Goal: Information Seeking & Learning: Learn about a topic

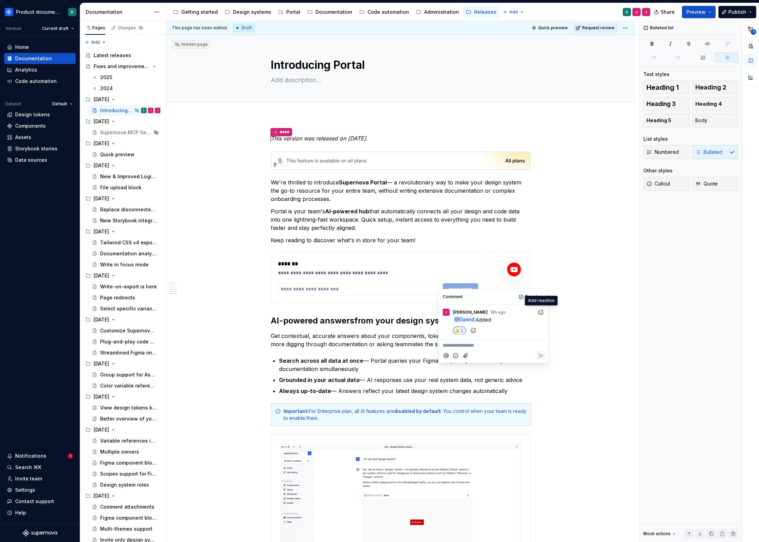
scroll to position [1017, 0]
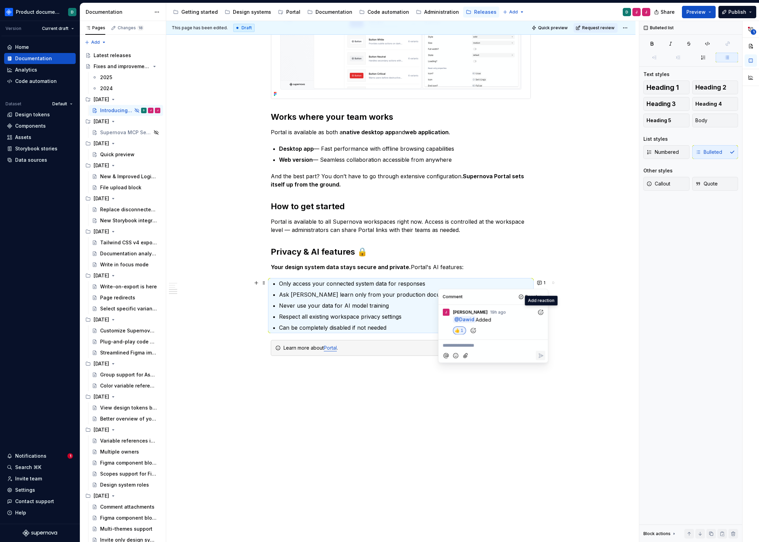
type textarea "*"
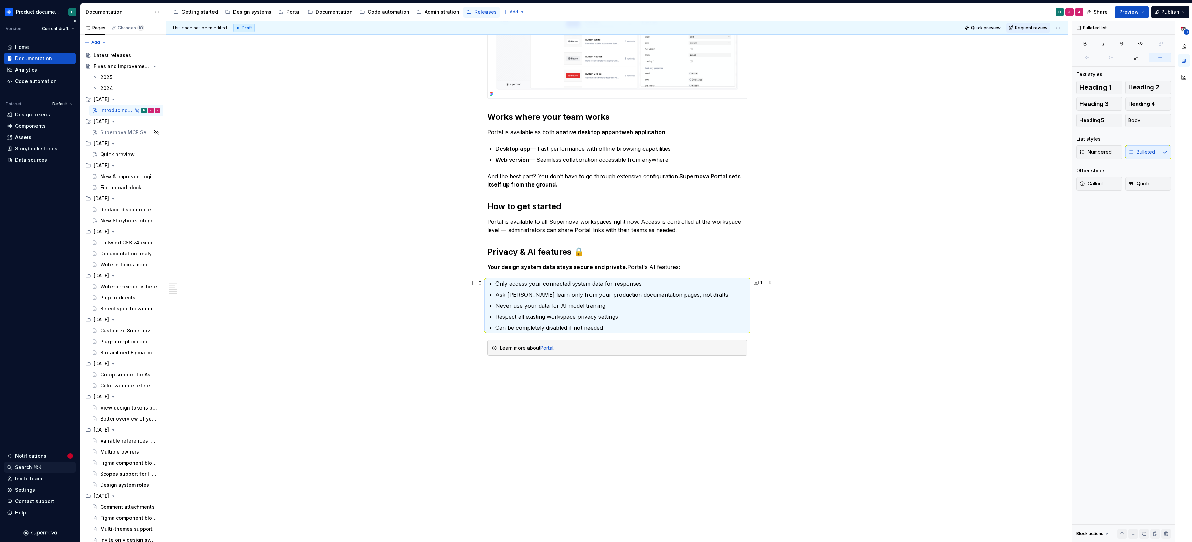
click at [45, 462] on div "Search ⌘K" at bounding box center [40, 467] width 72 height 11
click at [44, 459] on div "Notifications" at bounding box center [37, 456] width 61 height 7
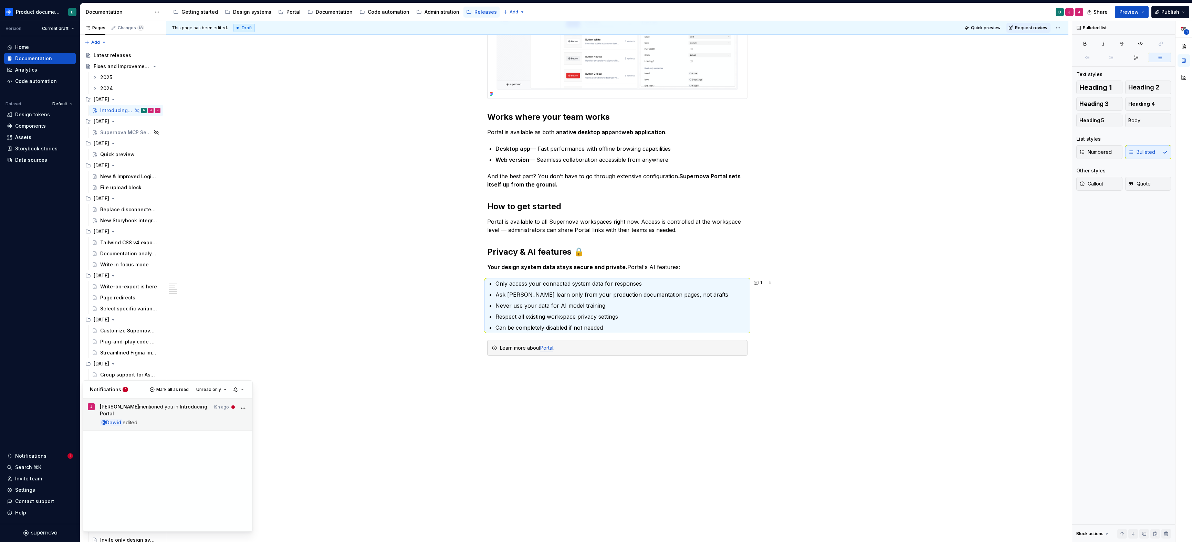
click at [161, 419] on p "@ Dawid edited." at bounding box center [174, 422] width 148 height 7
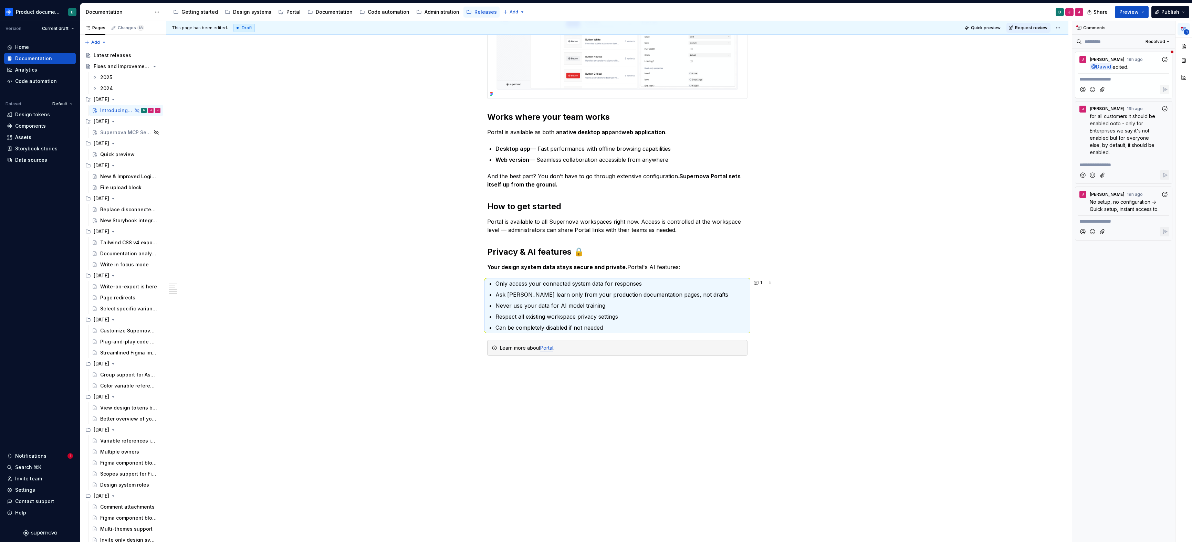
scroll to position [3, 0]
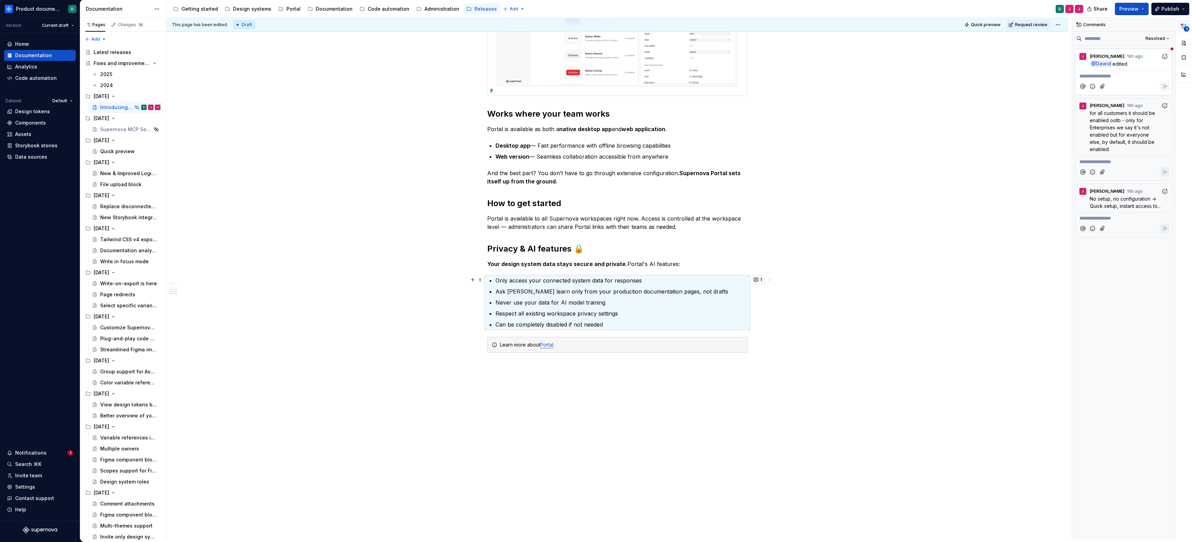
click at [759, 280] on button "1" at bounding box center [757, 280] width 13 height 10
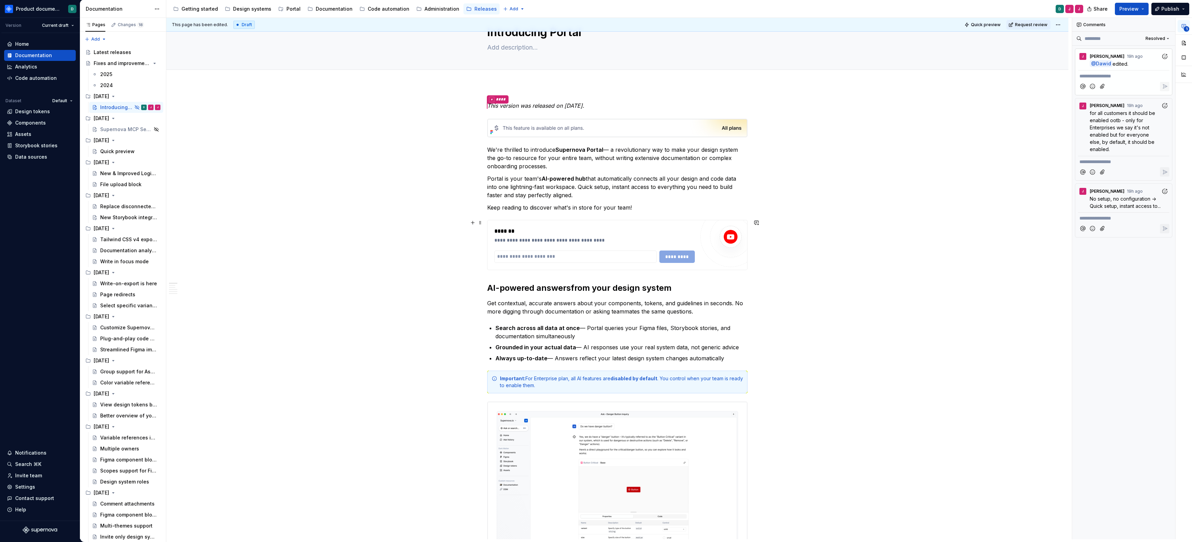
scroll to position [25, 0]
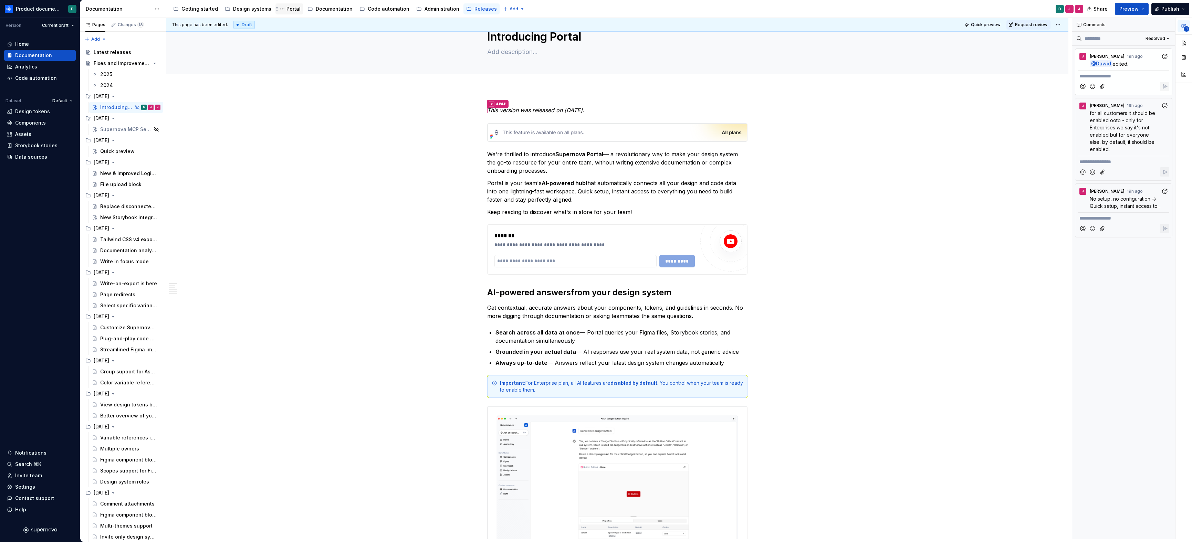
click at [286, 10] on div "Portal" at bounding box center [293, 9] width 14 height 7
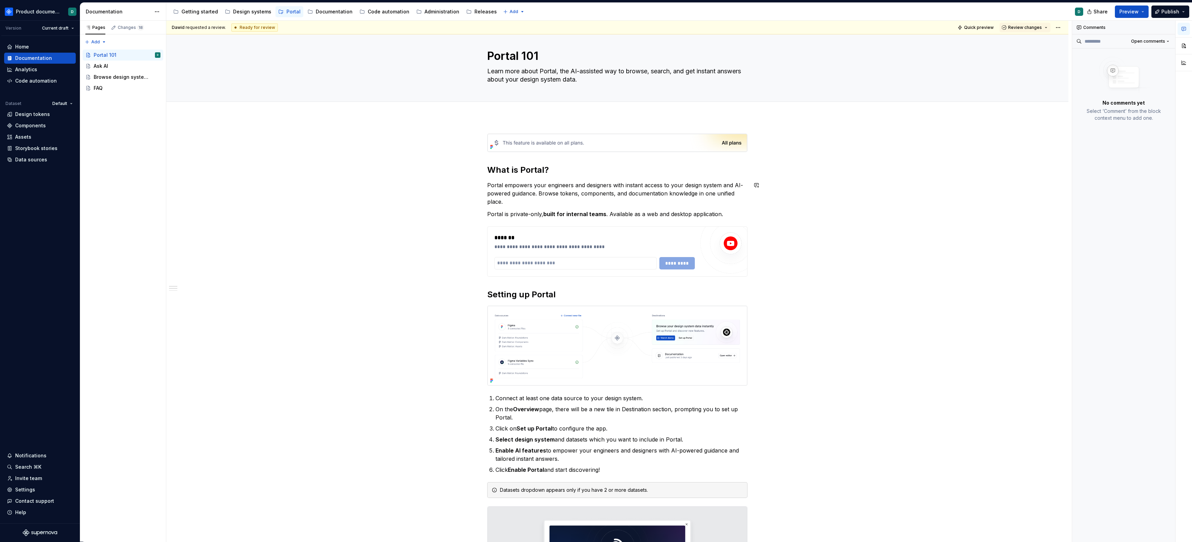
scroll to position [13, 0]
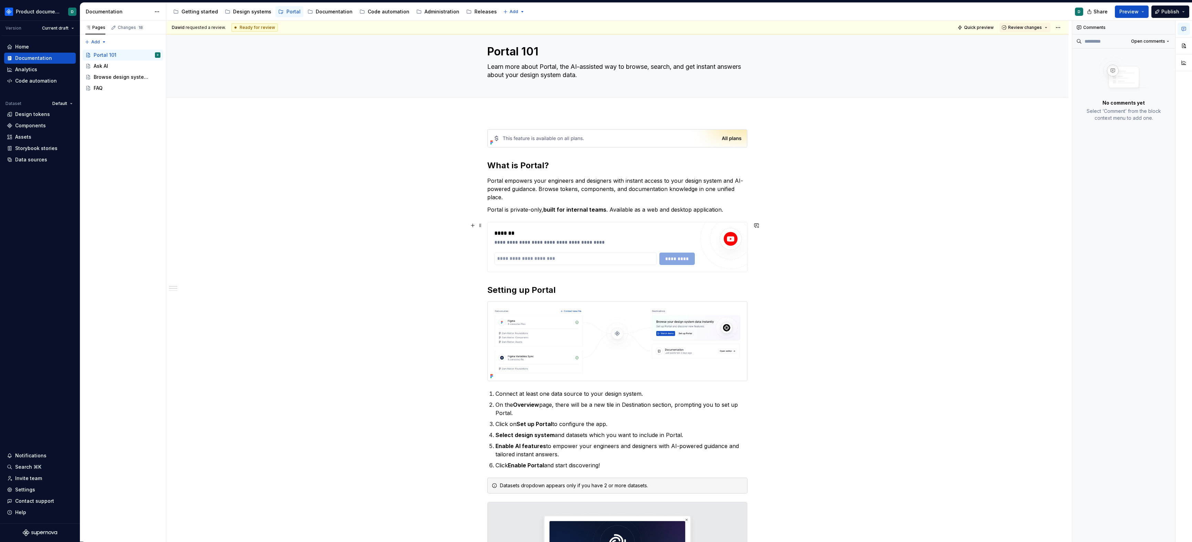
type textarea "*"
click at [606, 229] on div "*******" at bounding box center [594, 233] width 200 height 8
click at [755, 225] on button "button" at bounding box center [756, 226] width 10 height 10
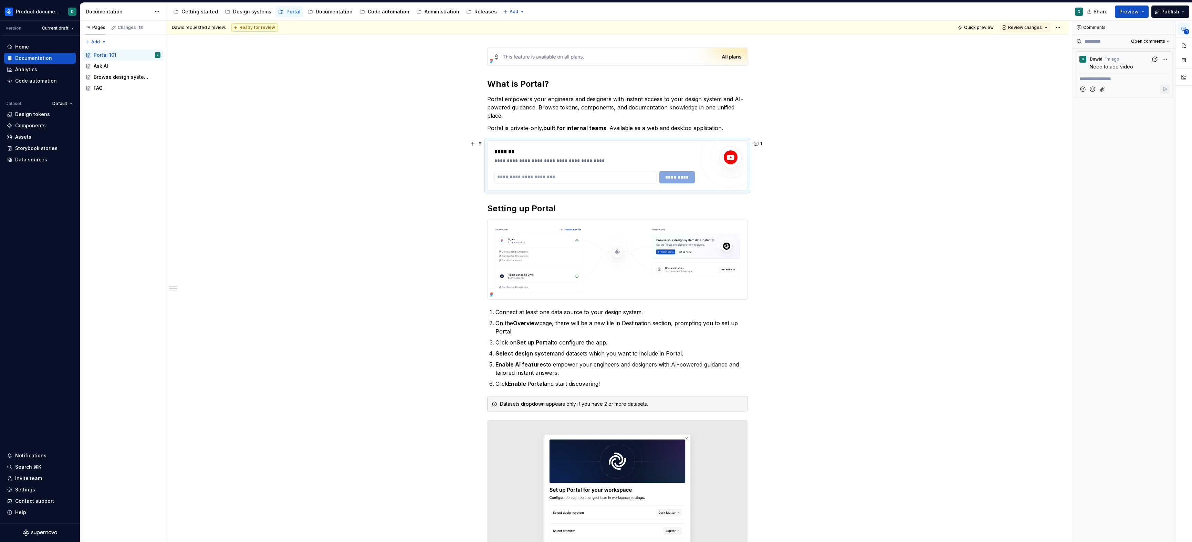
scroll to position [181, 0]
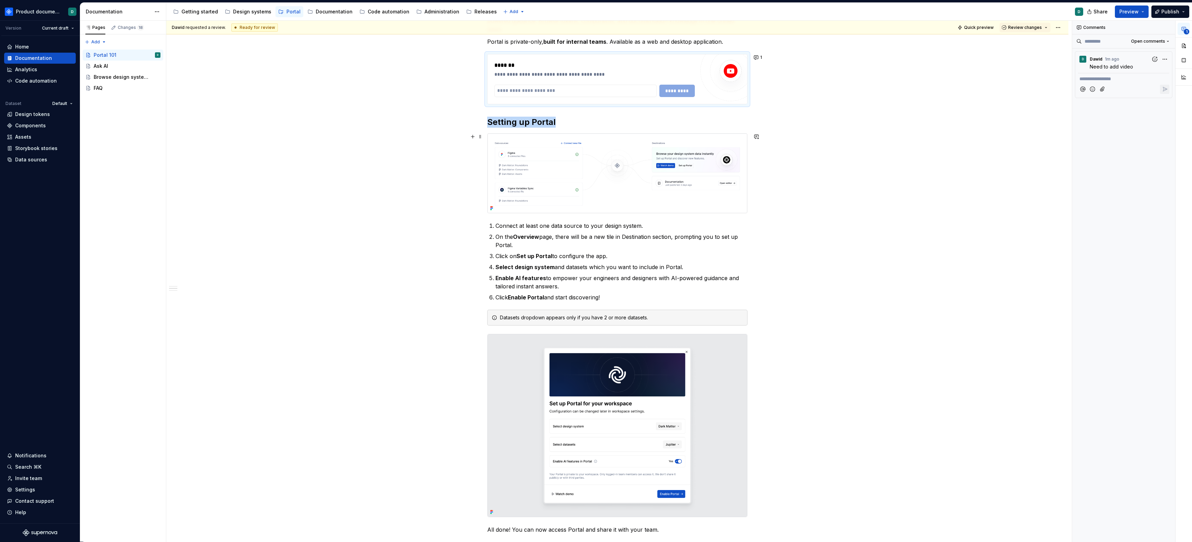
click at [583, 161] on img at bounding box center [617, 174] width 260 height 80
click at [659, 297] on p "Click Enable Portal and start discovering!" at bounding box center [621, 297] width 252 height 8
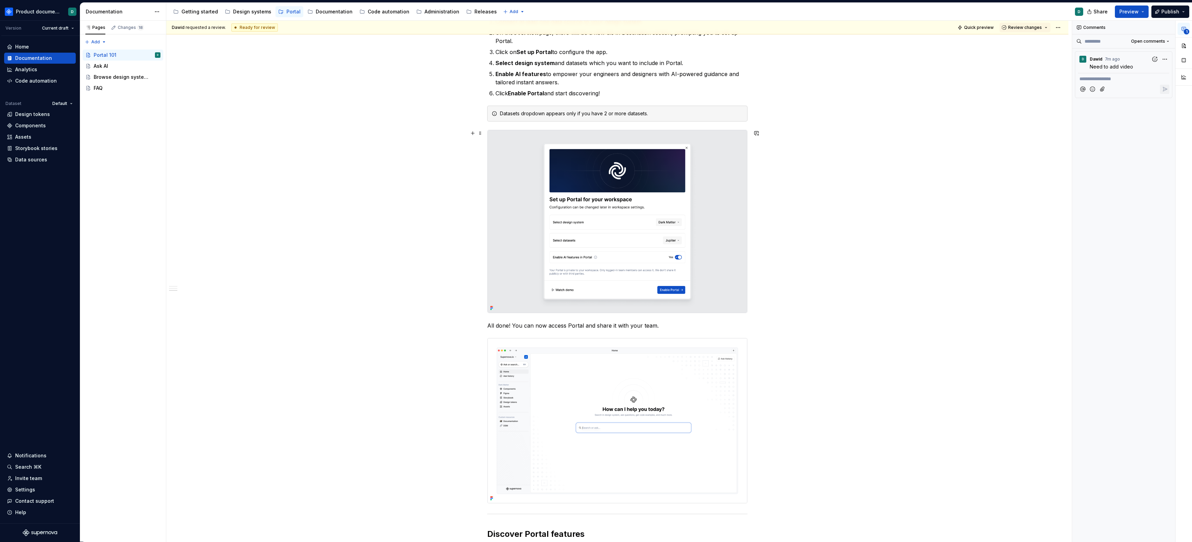
scroll to position [591, 0]
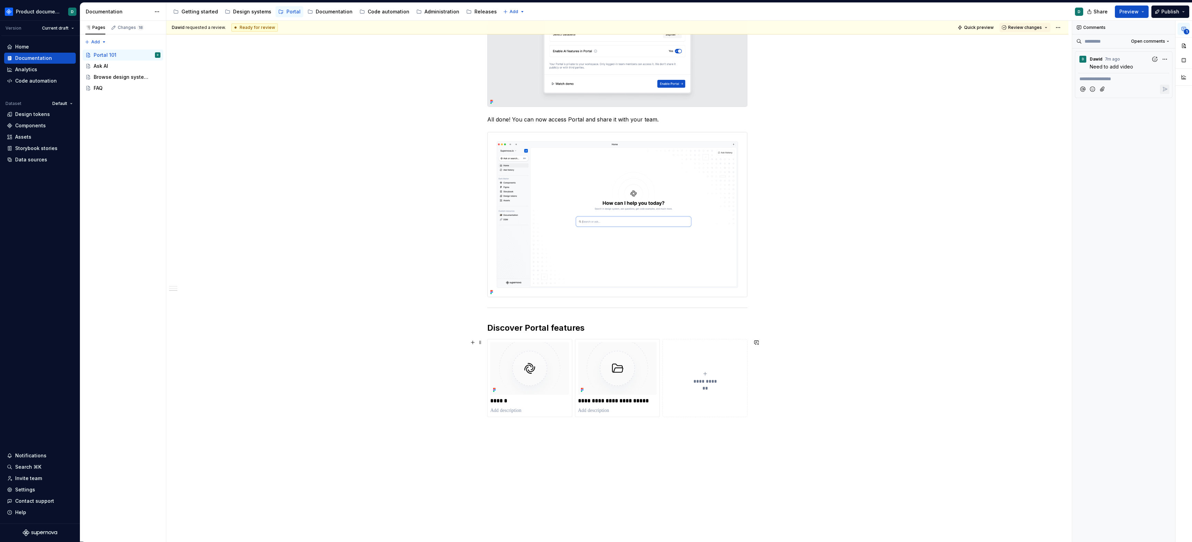
click at [695, 381] on span "**********" at bounding box center [705, 381] width 30 height 7
type textarea "*"
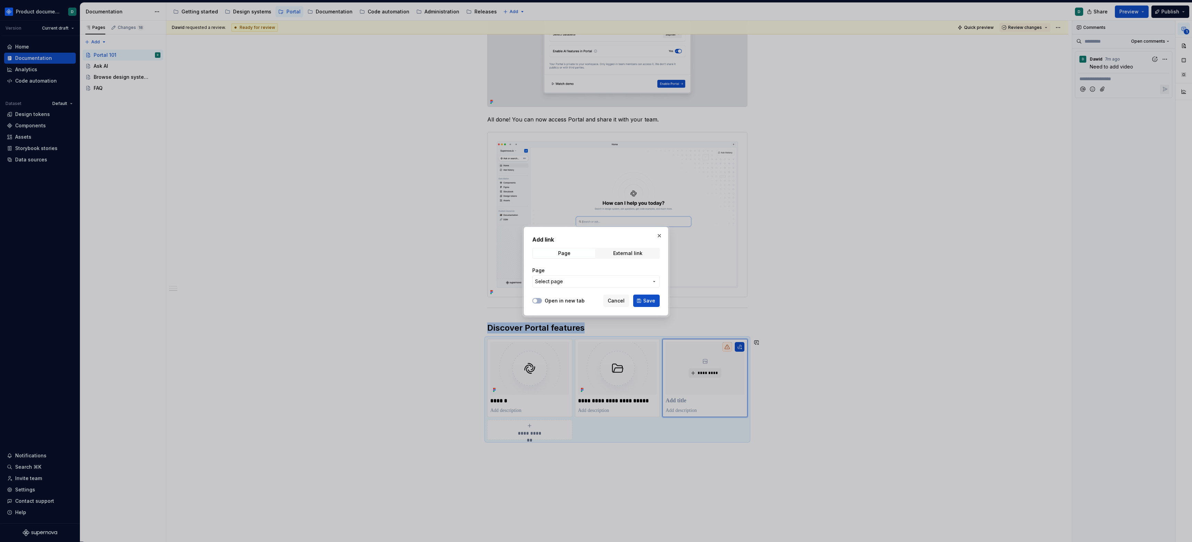
click at [612, 277] on button "Select page" at bounding box center [595, 281] width 127 height 12
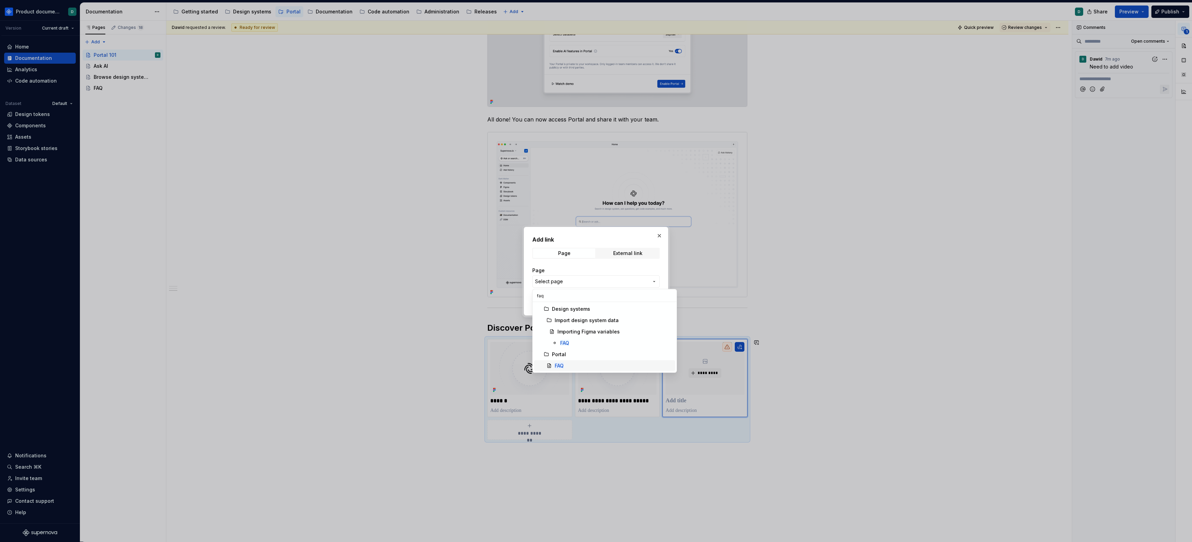
type input "faq"
click at [568, 364] on div "FAQ" at bounding box center [614, 365] width 118 height 7
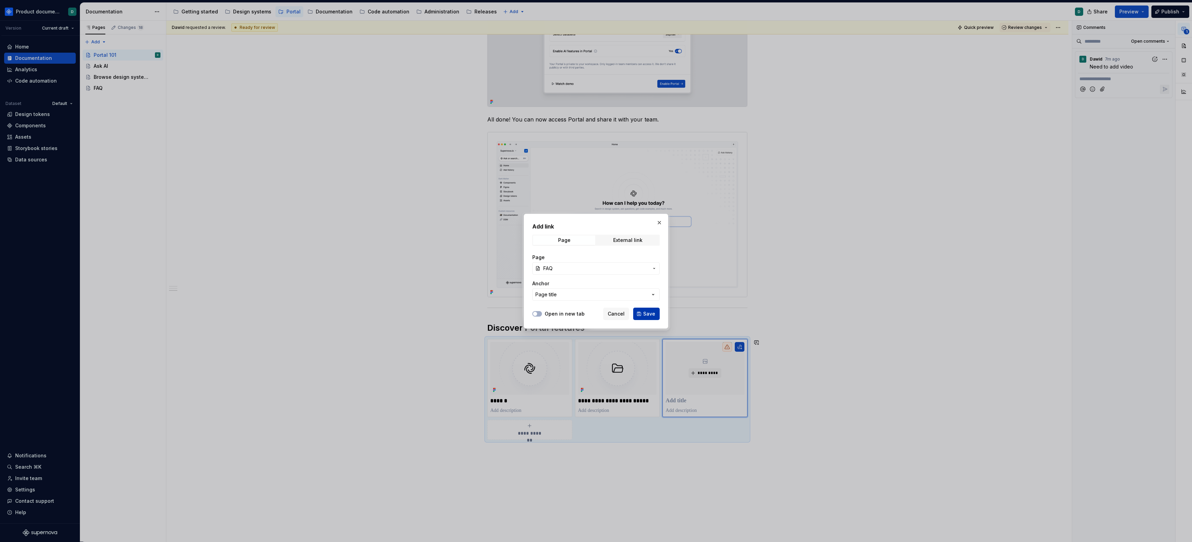
click at [646, 312] on span "Save" at bounding box center [649, 314] width 12 height 7
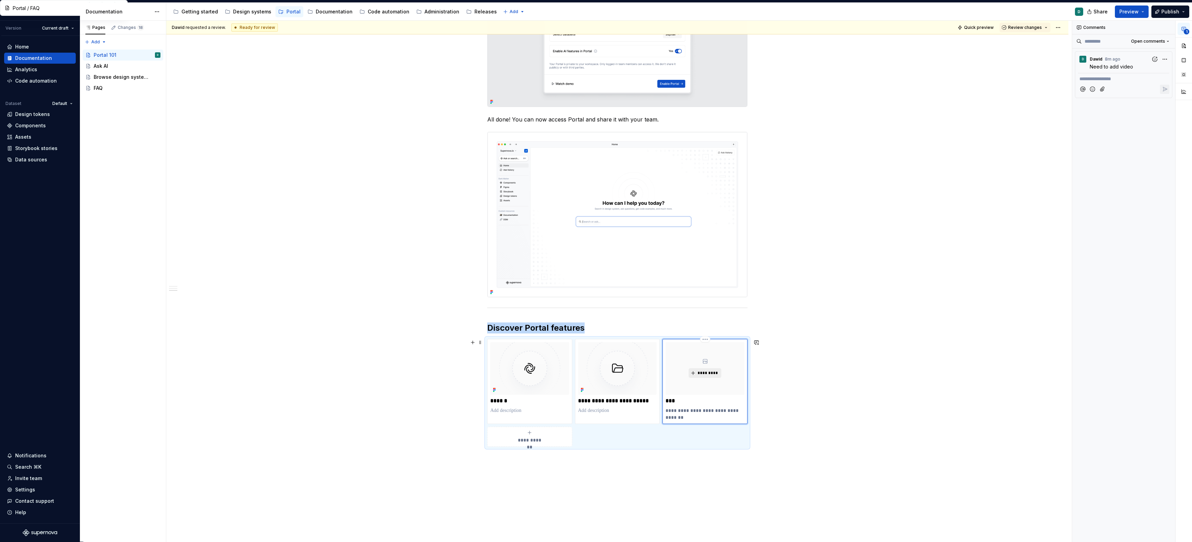
click at [695, 373] on button "*********" at bounding box center [704, 373] width 33 height 10
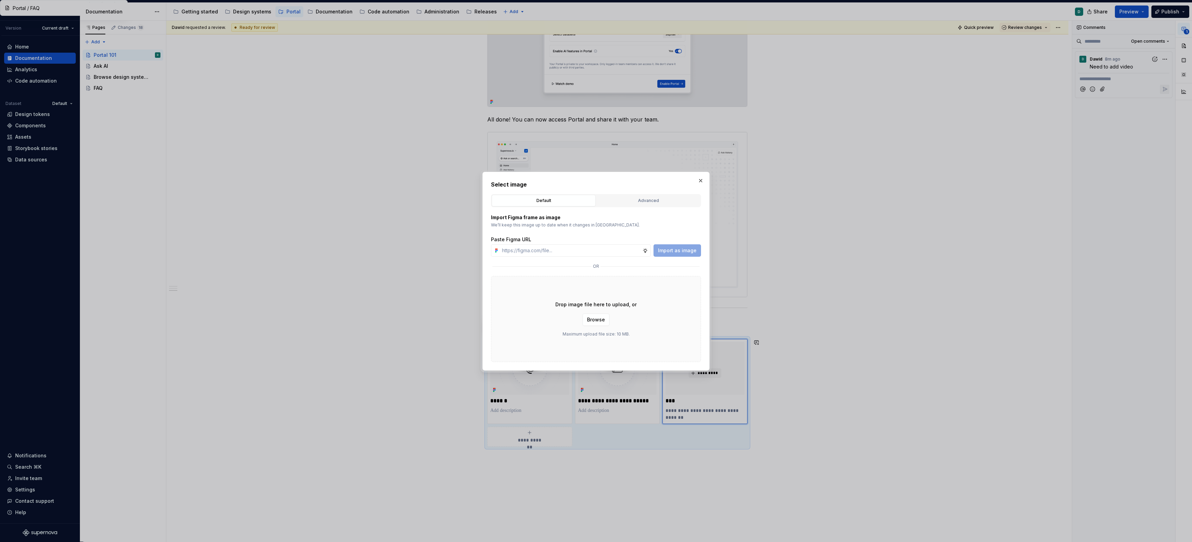
type textarea "*"
type input "[URL][DOMAIN_NAME]"
click at [672, 249] on span "Import as image" at bounding box center [677, 250] width 39 height 7
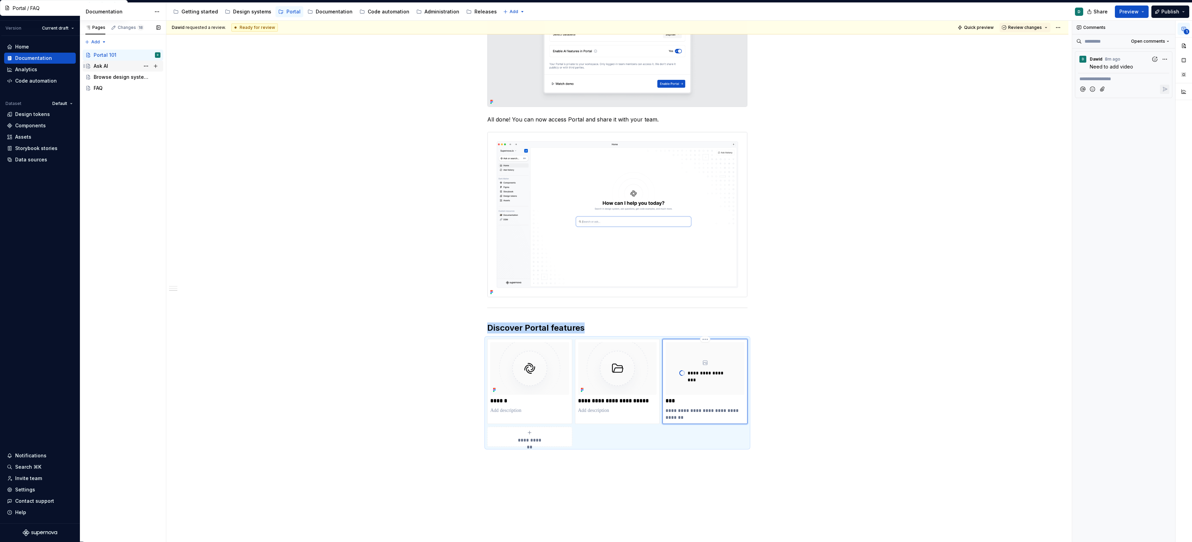
click at [113, 67] on div "Ask AI" at bounding box center [127, 66] width 67 height 10
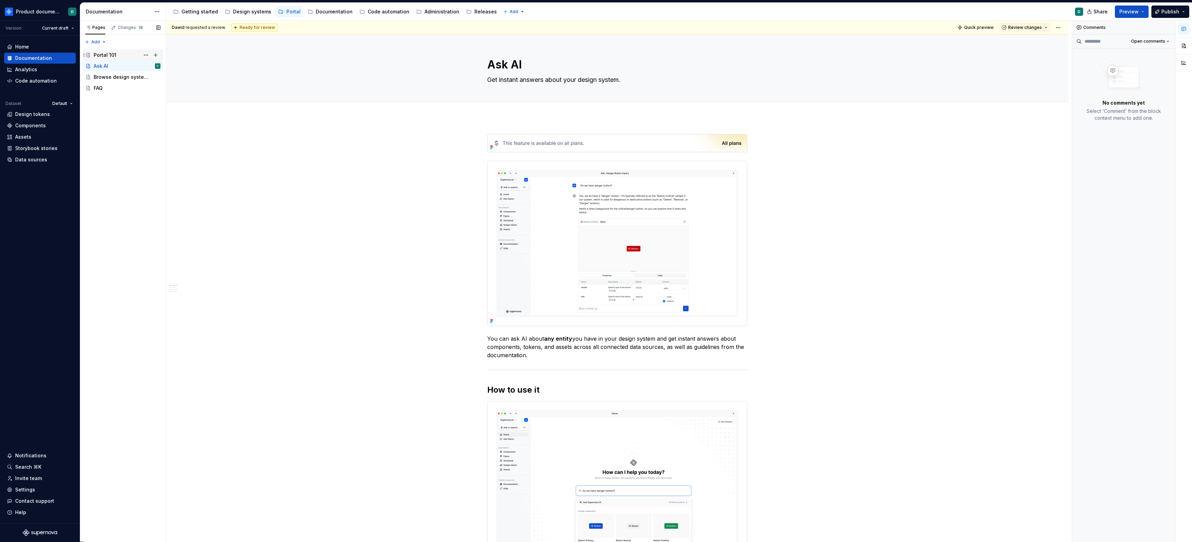
click at [111, 56] on div "Portal 101" at bounding box center [105, 55] width 23 height 7
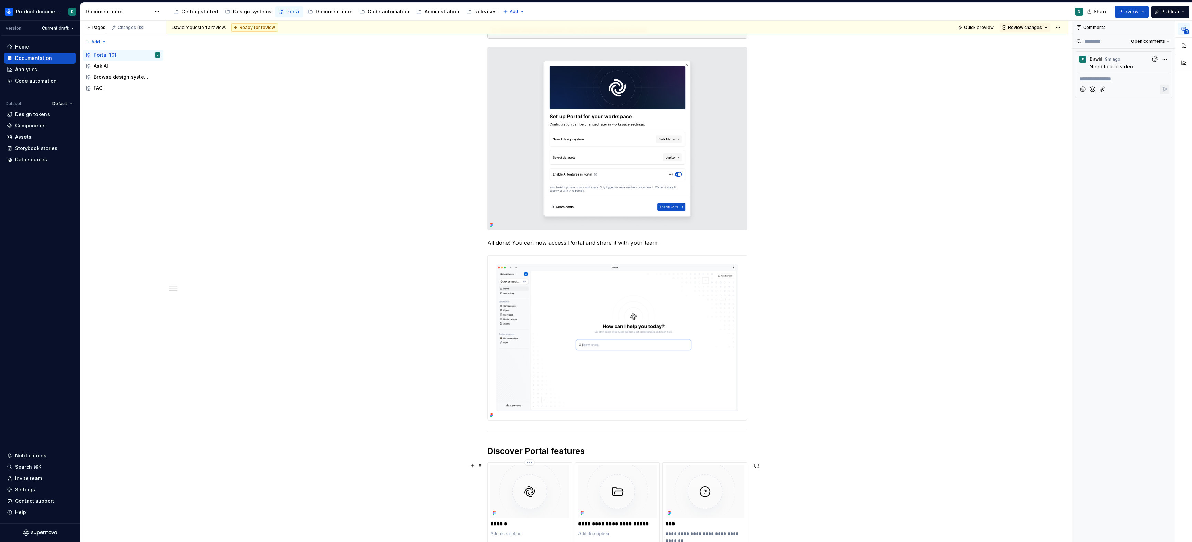
scroll to position [614, 0]
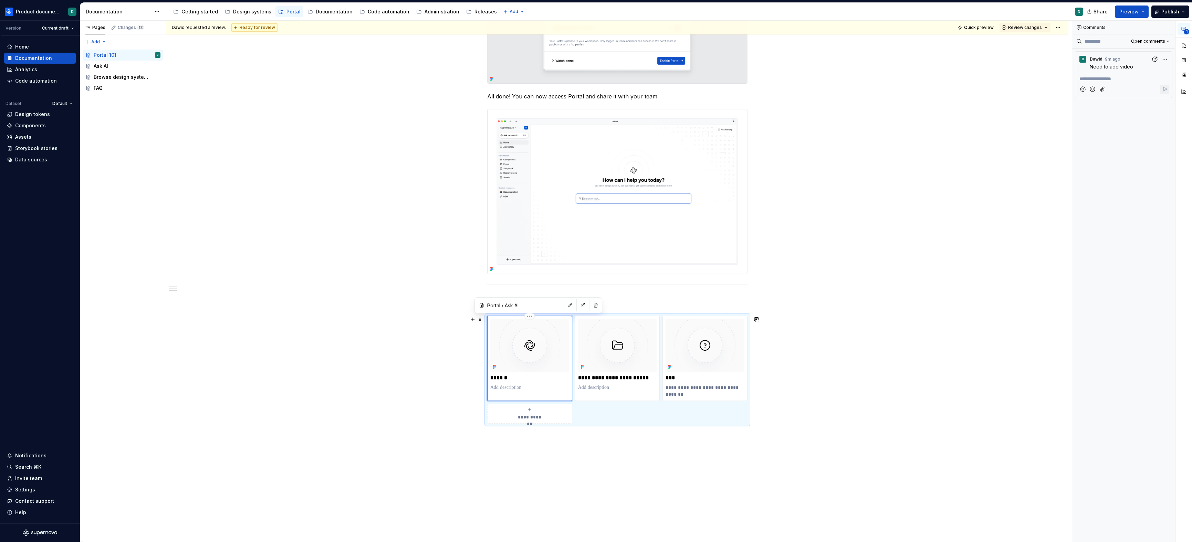
click at [542, 370] on img at bounding box center [529, 345] width 79 height 52
click at [528, 318] on html "Product documentation D Version Current draft Home Documentation Analytics Code…" at bounding box center [596, 271] width 1192 height 542
click at [529, 317] on html "Product documentation D Version Current draft Home Documentation Analytics Code…" at bounding box center [596, 271] width 1192 height 542
click at [529, 316] on html "Product documentation D Version Current draft Home Documentation Analytics Code…" at bounding box center [596, 271] width 1192 height 542
click at [530, 326] on icon at bounding box center [532, 328] width 6 height 6
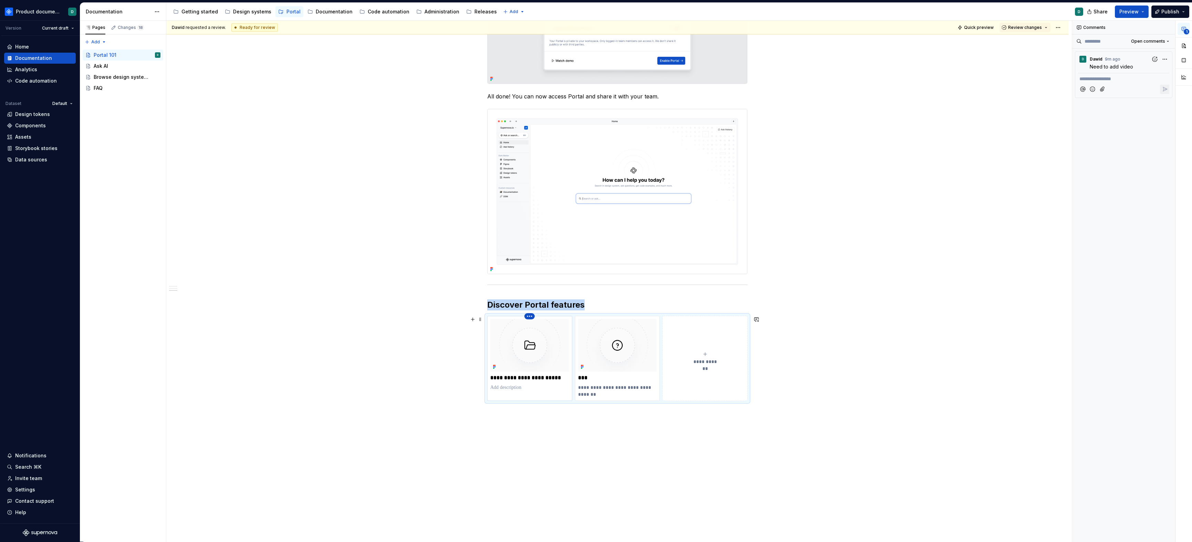
click at [531, 317] on html "Product documentation D Version Current draft Home Documentation Analytics Code…" at bounding box center [596, 271] width 1192 height 542
click at [532, 327] on icon at bounding box center [532, 328] width 4 height 4
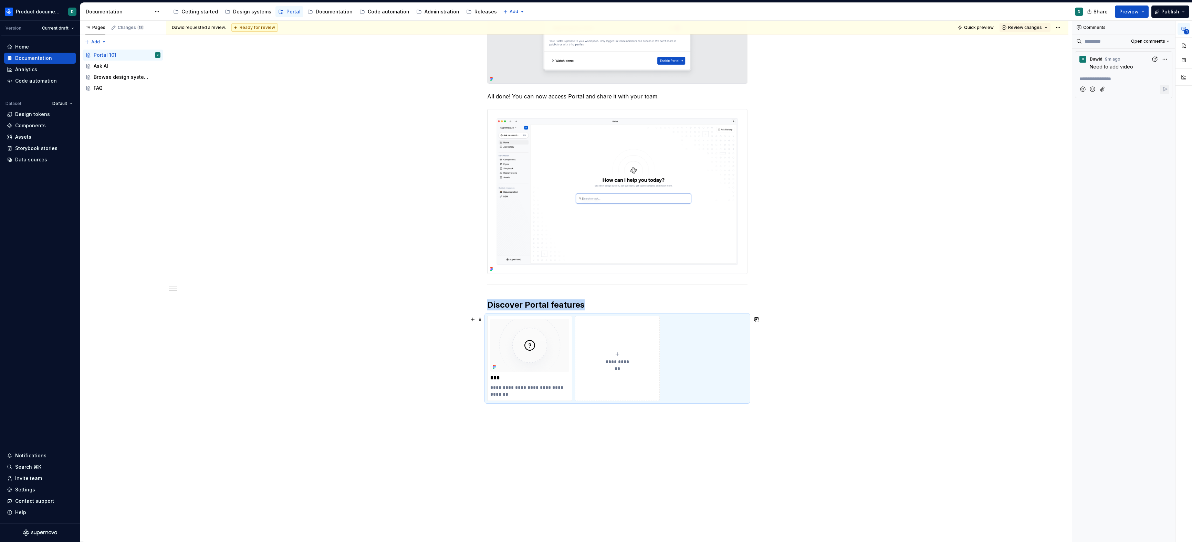
click at [615, 353] on icon "submit" at bounding box center [617, 354] width 6 height 6
type textarea "*"
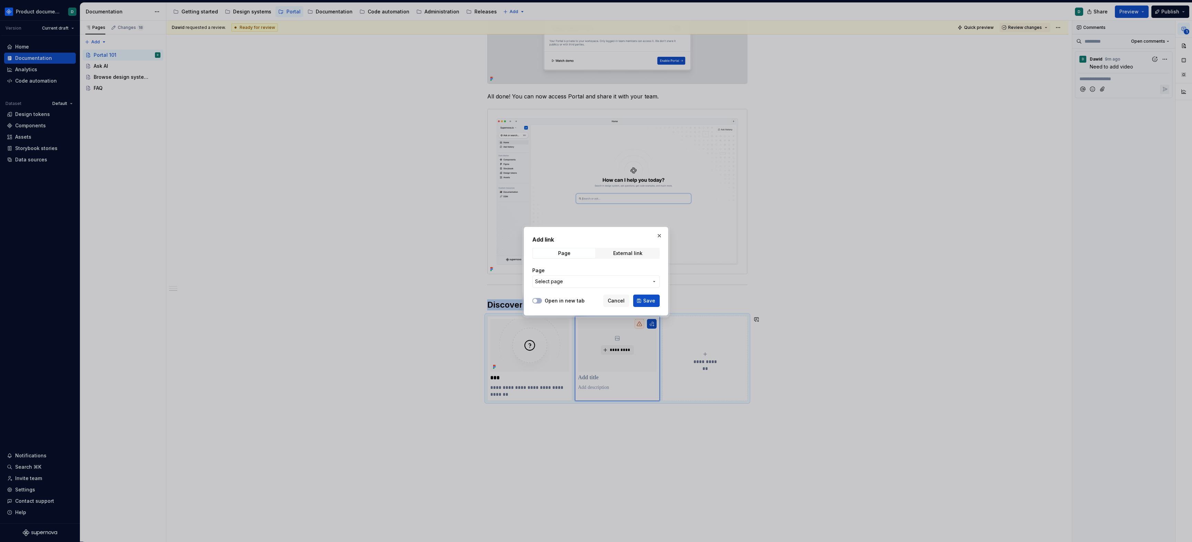
click at [616, 283] on span "Select page" at bounding box center [592, 281] width 114 height 7
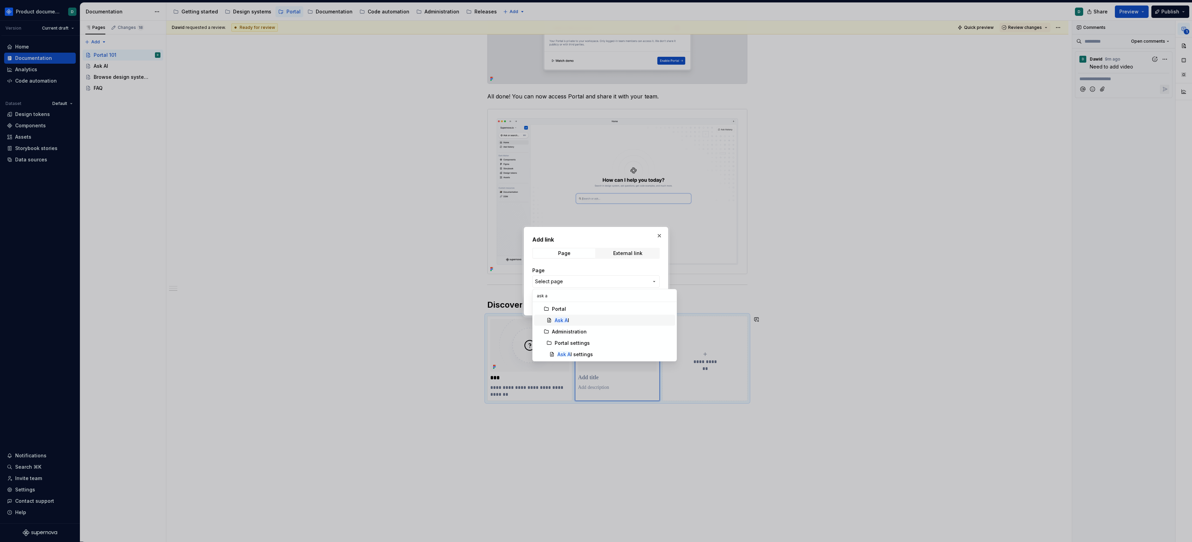
type input "ask a"
click at [586, 319] on div "Ask A I" at bounding box center [614, 320] width 118 height 7
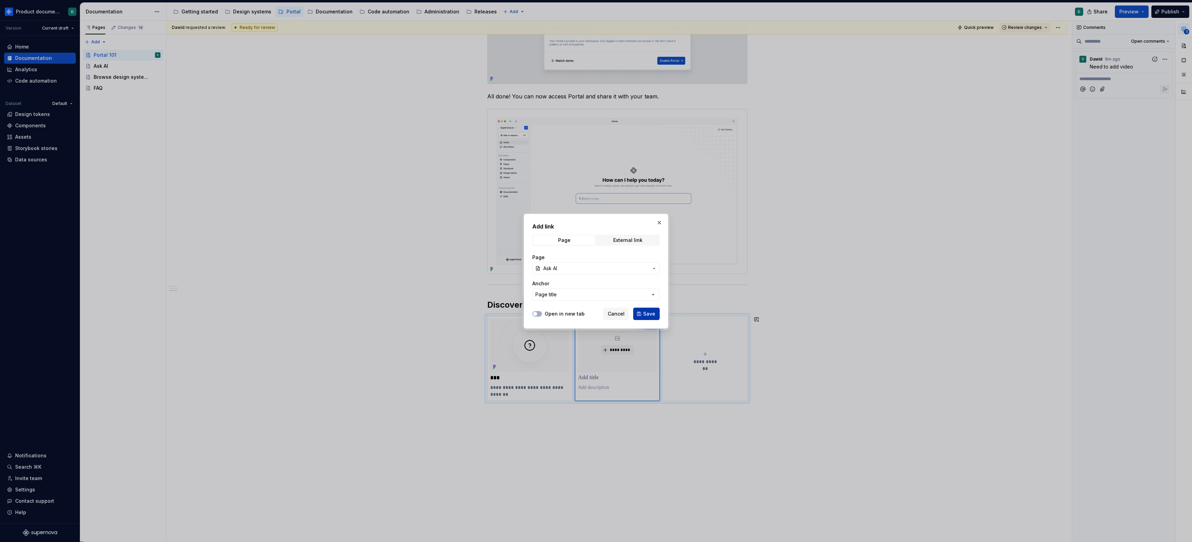
click at [648, 315] on span "Save" at bounding box center [649, 314] width 12 height 7
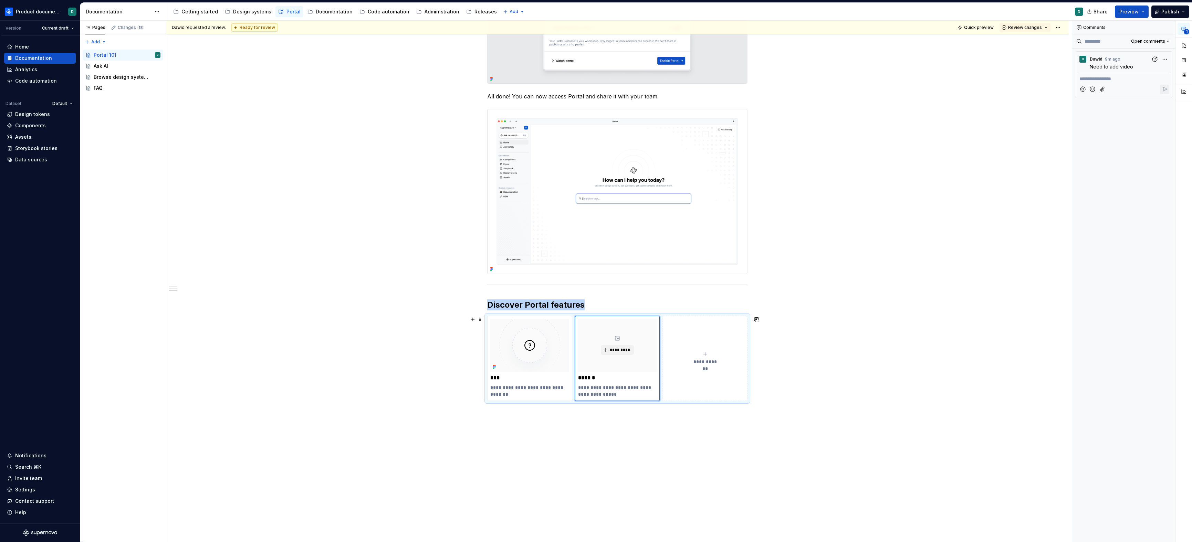
click at [696, 358] on div "**********" at bounding box center [704, 358] width 79 height 14
type textarea "*"
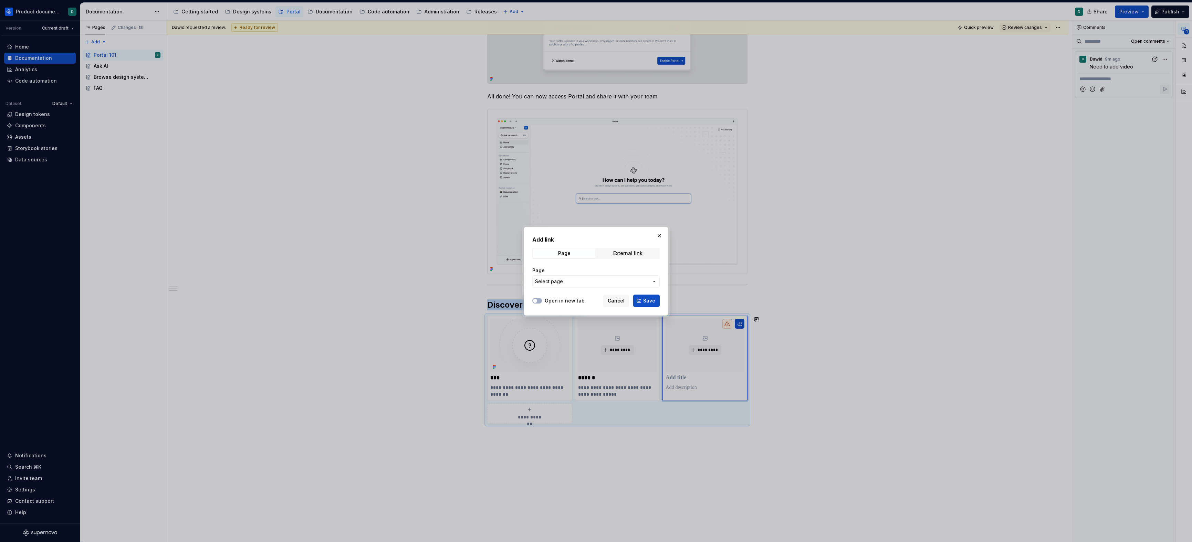
click at [615, 285] on button "Select page" at bounding box center [595, 281] width 127 height 12
type input "browse"
click at [598, 323] on div "Browse design system data" at bounding box center [587, 320] width 65 height 7
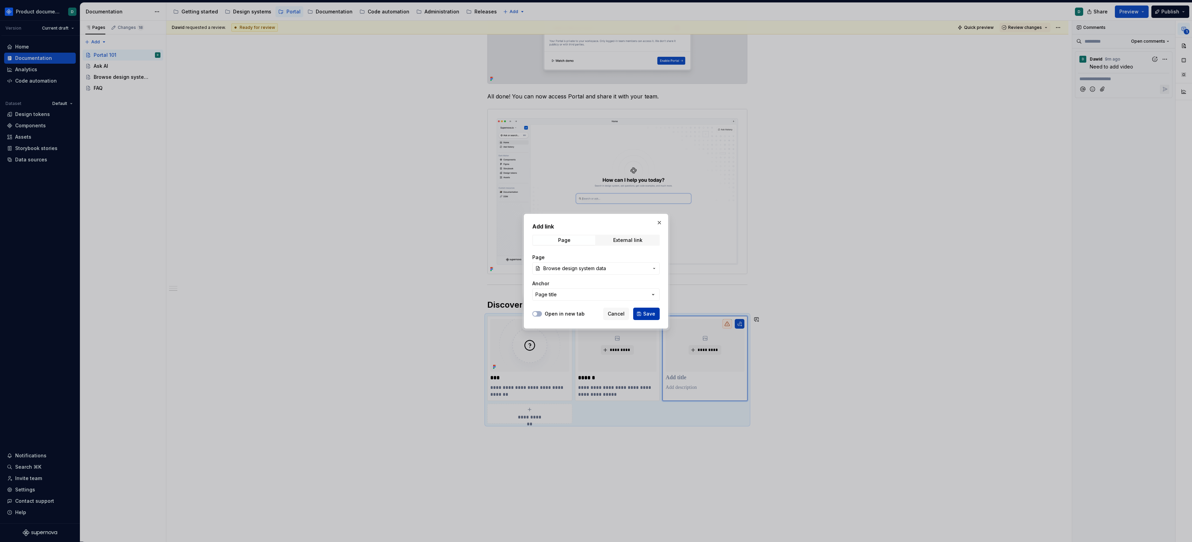
click at [653, 316] on span "Save" at bounding box center [649, 314] width 12 height 7
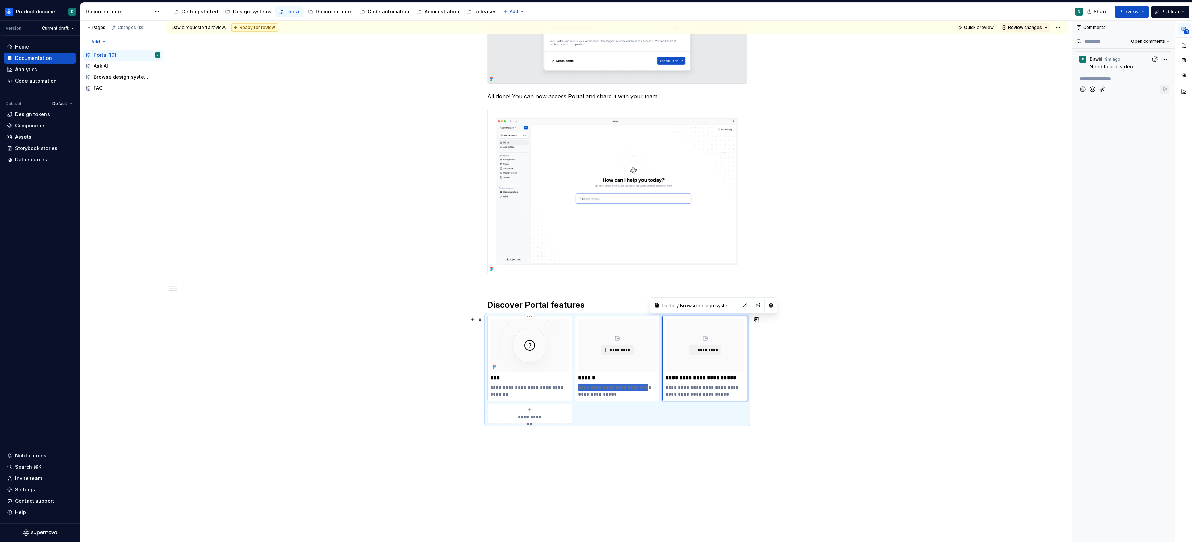
drag, startPoint x: 643, startPoint y: 386, endPoint x: 566, endPoint y: 389, distance: 77.2
click at [566, 389] on div "**********" at bounding box center [617, 369] width 260 height 107
click at [598, 413] on div "**********" at bounding box center [617, 369] width 260 height 107
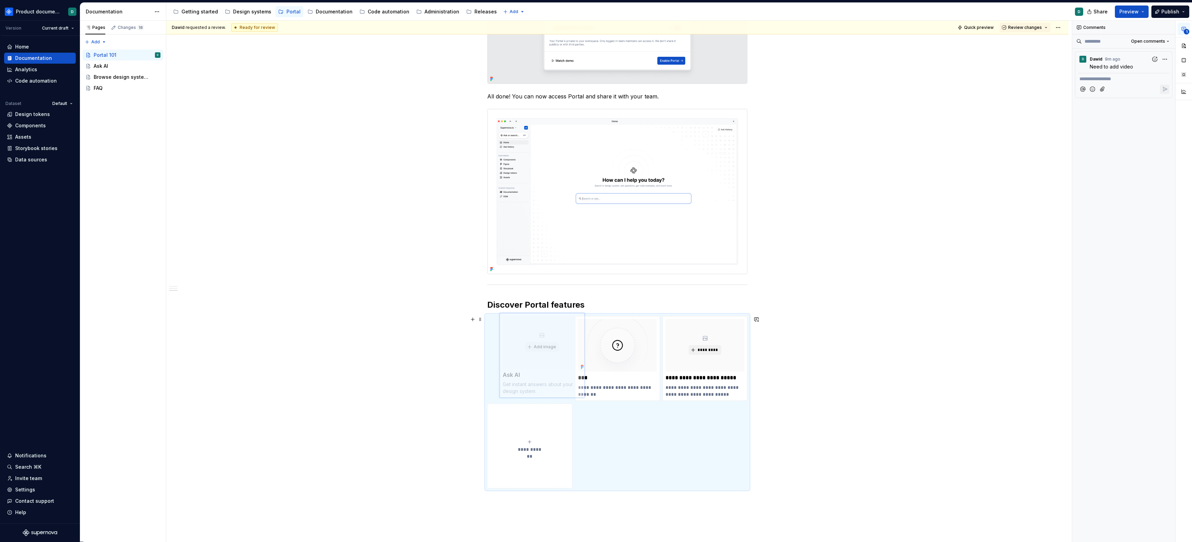
drag, startPoint x: 591, startPoint y: 399, endPoint x: 516, endPoint y: 396, distance: 75.1
click at [516, 396] on body "Product documentation D Version Current draft Home Documentation Analytics Code…" at bounding box center [596, 271] width 1192 height 542
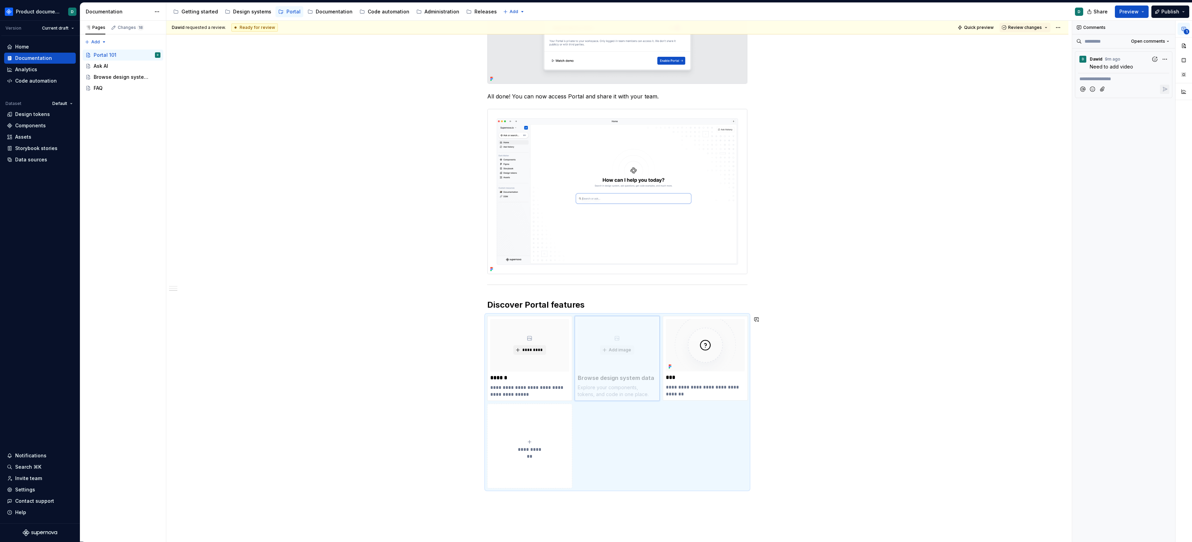
drag, startPoint x: 675, startPoint y: 400, endPoint x: 590, endPoint y: 399, distance: 85.4
click at [590, 399] on body "Product documentation D Version Current draft Home Documentation Analytics Code…" at bounding box center [596, 271] width 1192 height 542
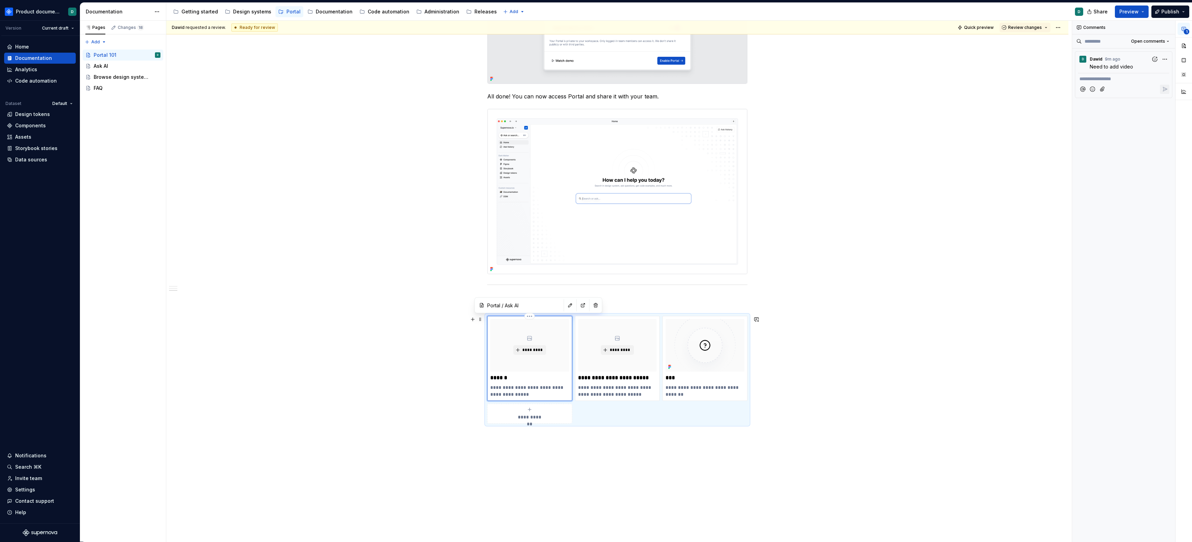
click at [523, 344] on div "*********" at bounding box center [529, 345] width 79 height 52
click at [524, 347] on button "*********" at bounding box center [529, 350] width 33 height 10
type textarea "*"
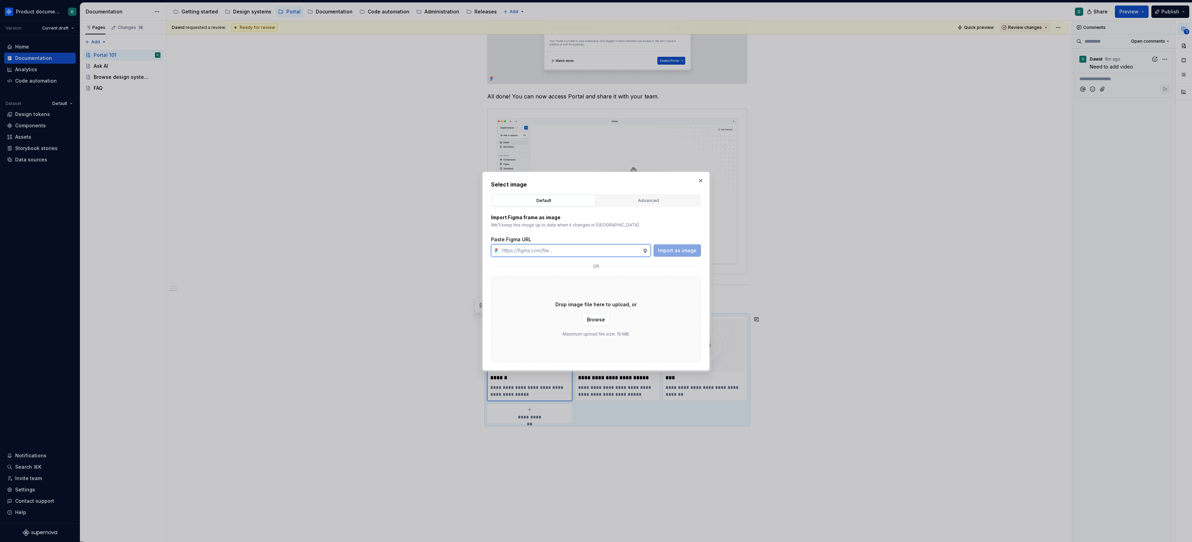
paste input "[URL][DOMAIN_NAME]"
type input "[URL][DOMAIN_NAME]"
click at [674, 251] on span "Import as image" at bounding box center [677, 250] width 39 height 7
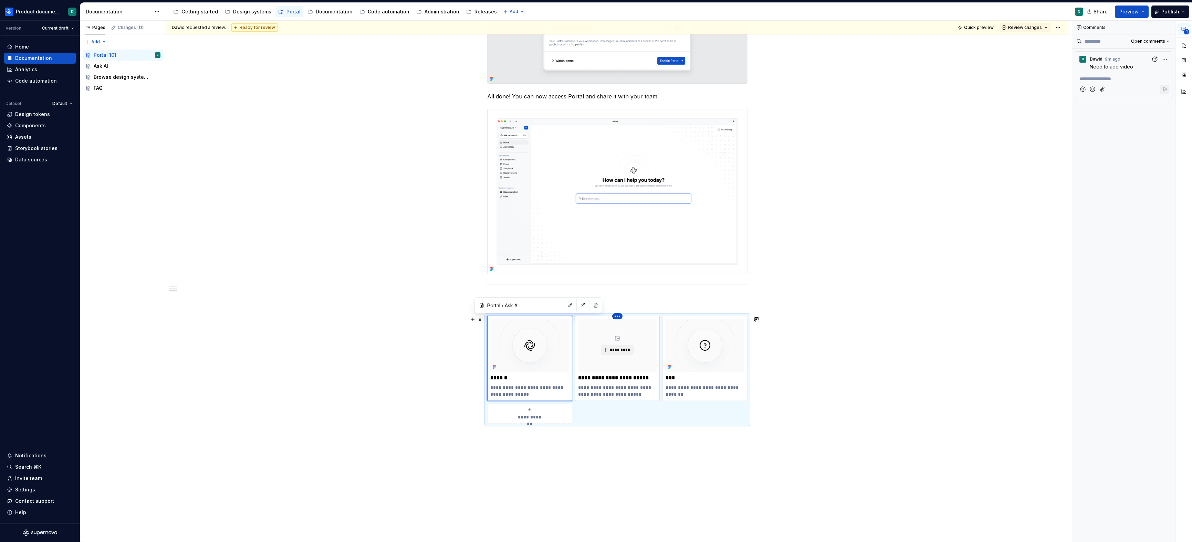
type textarea "*"
type input "Portal / Browse design system data"
click at [614, 318] on html "Product documentation D Version Current draft Home Documentation Analytics Code…" at bounding box center [596, 271] width 1192 height 542
click at [598, 322] on html "Product documentation D Version Current draft Home Documentation Analytics Code…" at bounding box center [596, 271] width 1192 height 542
click at [613, 353] on span "*********" at bounding box center [619, 350] width 21 height 6
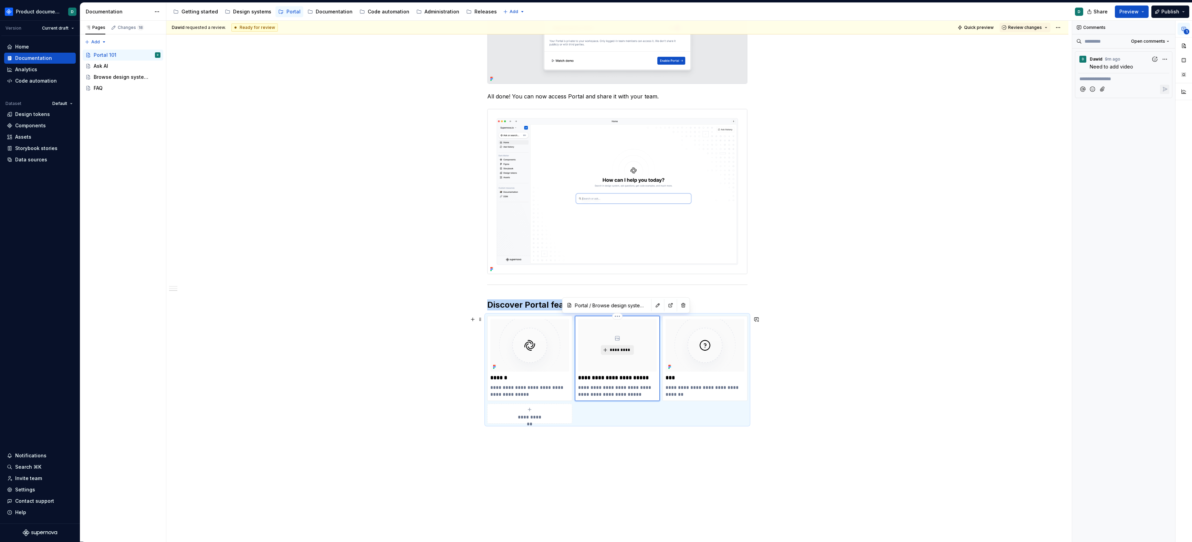
type textarea "*"
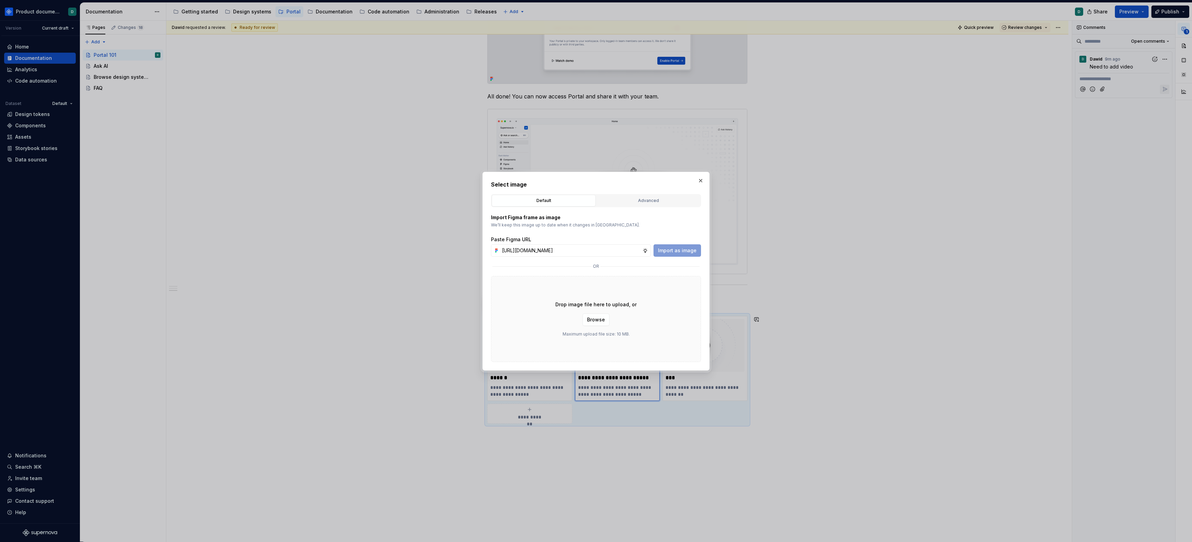
scroll to position [0, 166]
type input "[URL][DOMAIN_NAME]"
click at [685, 252] on span "Import as image" at bounding box center [677, 250] width 39 height 7
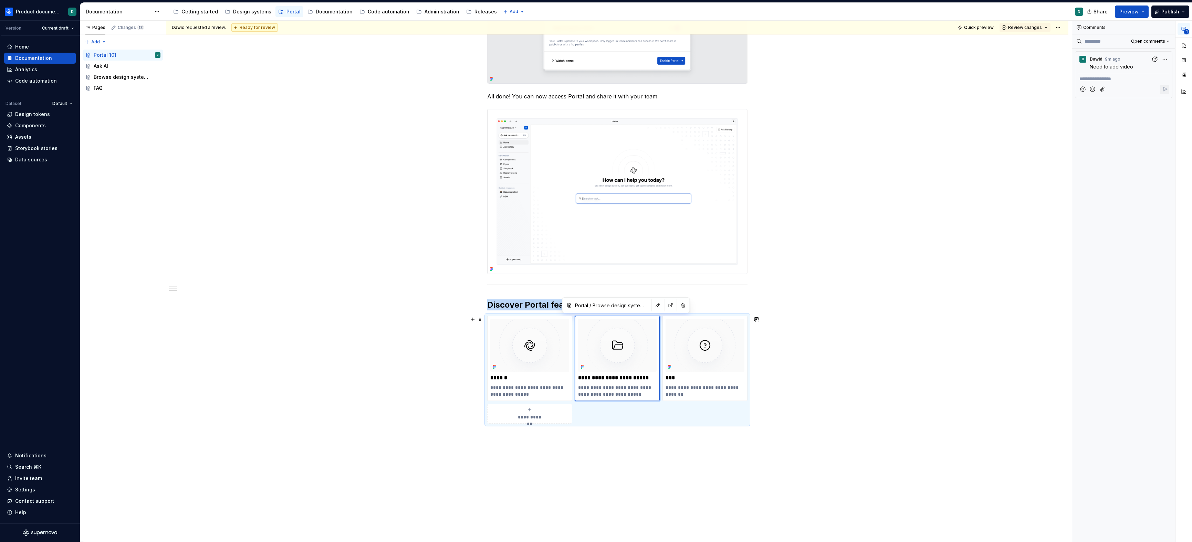
click at [759, 369] on div "**********" at bounding box center [617, 61] width 902 height 1100
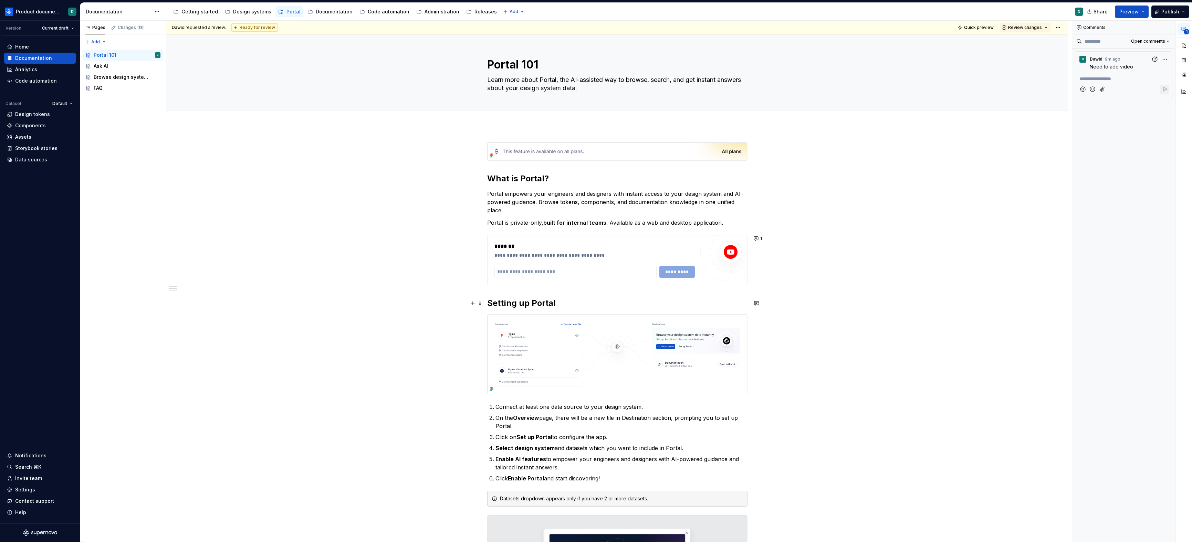
scroll to position [83, 0]
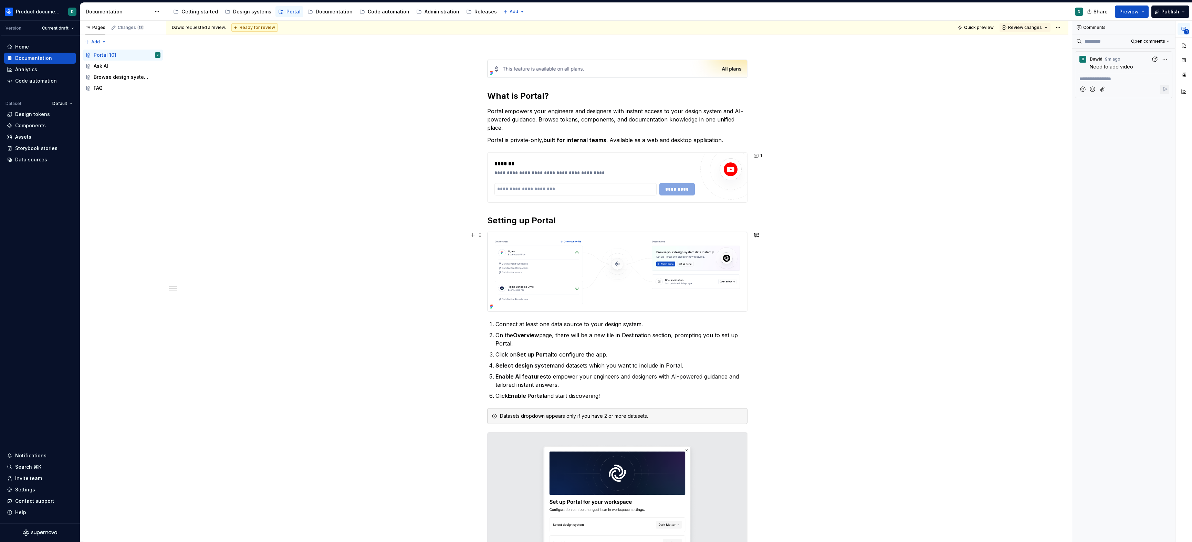
click at [575, 290] on img at bounding box center [617, 272] width 260 height 80
click at [579, 293] on img at bounding box center [617, 272] width 260 height 80
click at [759, 44] on button "button" at bounding box center [1183, 46] width 12 height 12
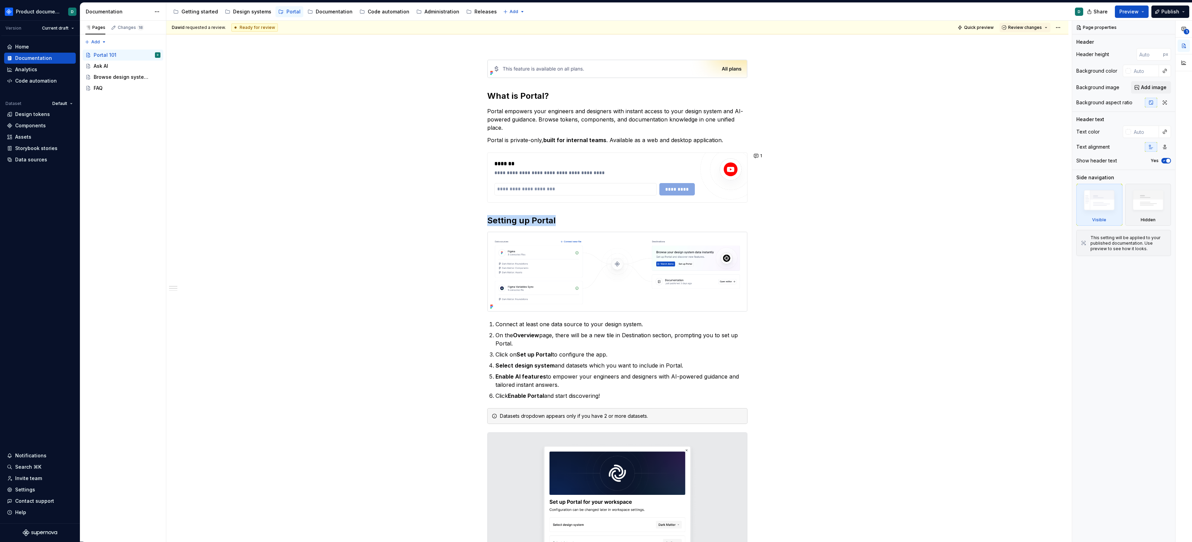
click at [700, 254] on img at bounding box center [617, 272] width 260 height 80
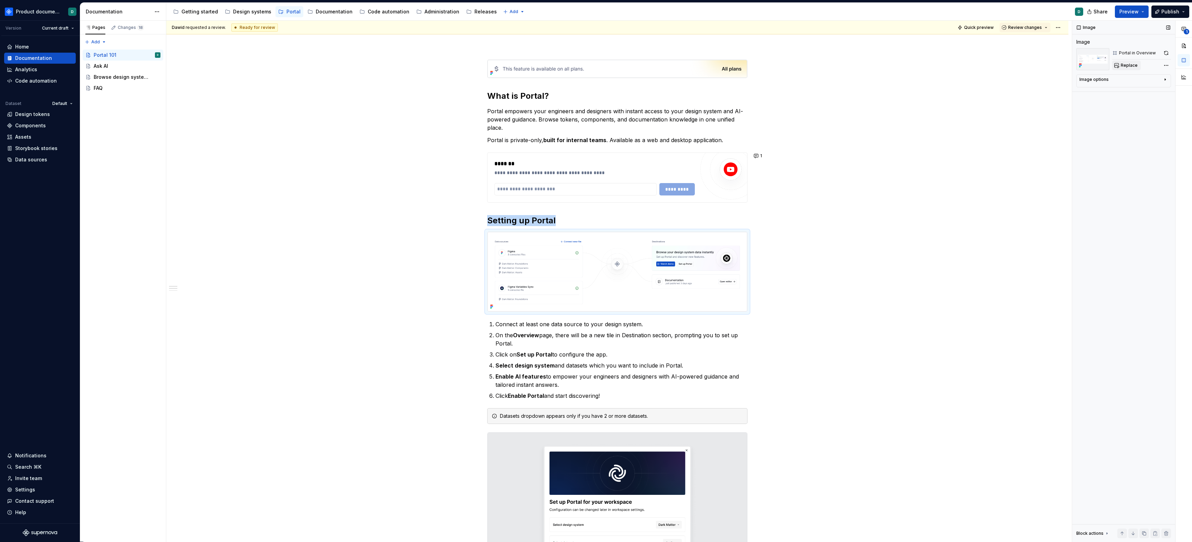
click at [759, 67] on span "Replace" at bounding box center [1129, 66] width 17 height 6
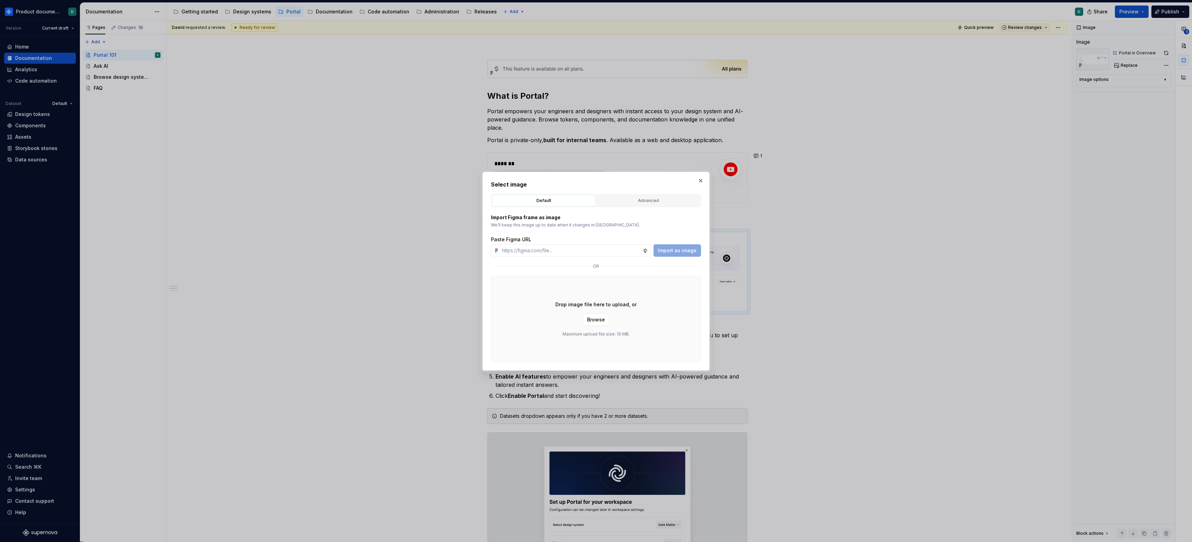
type textarea "*"
type input "[URL][DOMAIN_NAME]"
type textarea "*"
type input "[URL][DOMAIN_NAME]"
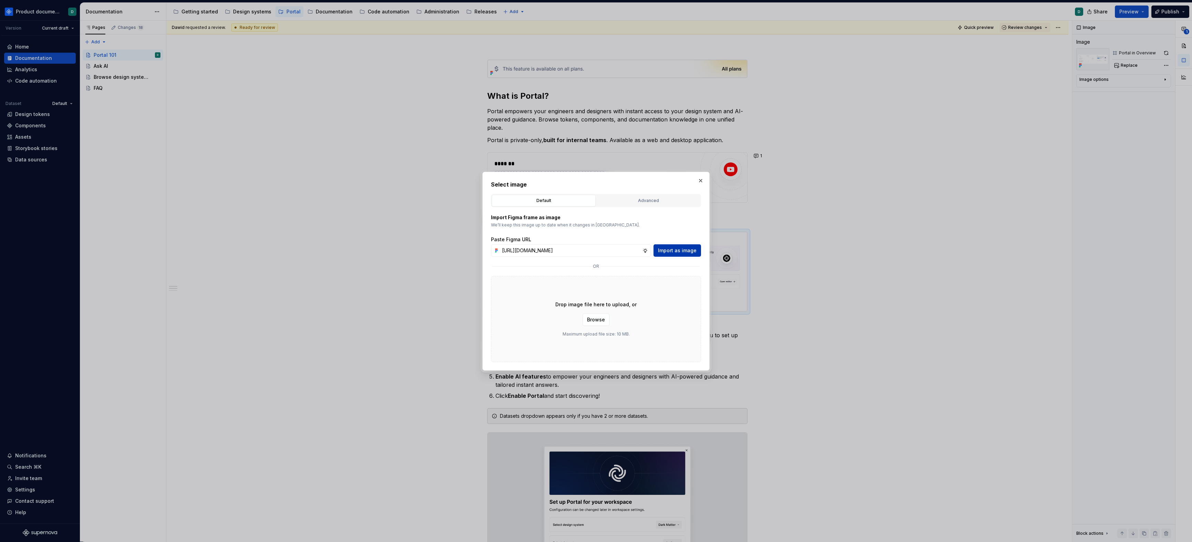
click at [673, 249] on span "Import as image" at bounding box center [677, 250] width 39 height 7
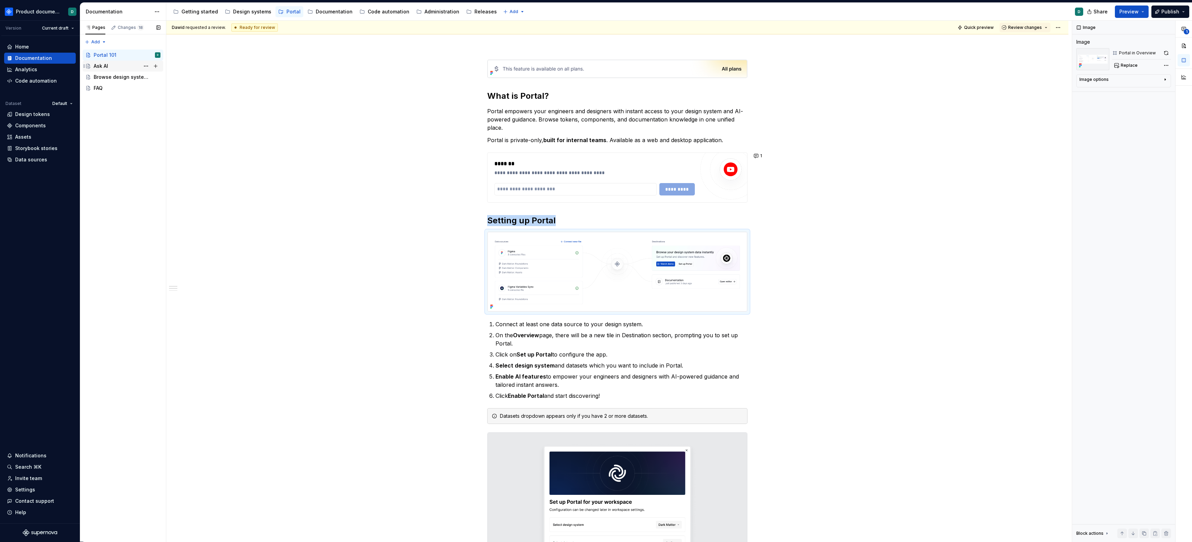
click at [110, 69] on div "Ask AI" at bounding box center [127, 66] width 67 height 10
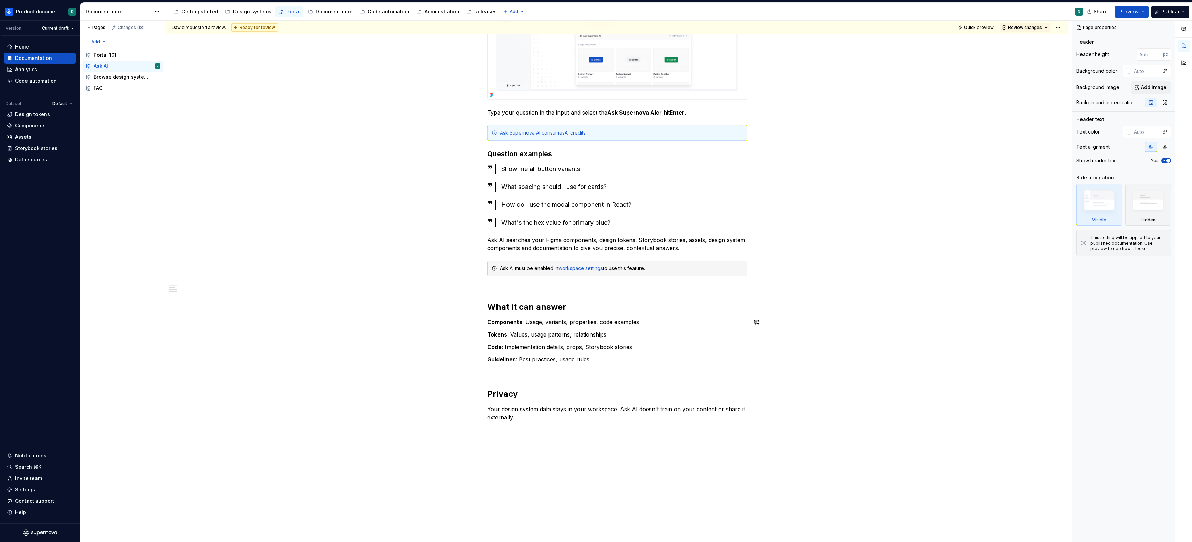
scroll to position [471, 0]
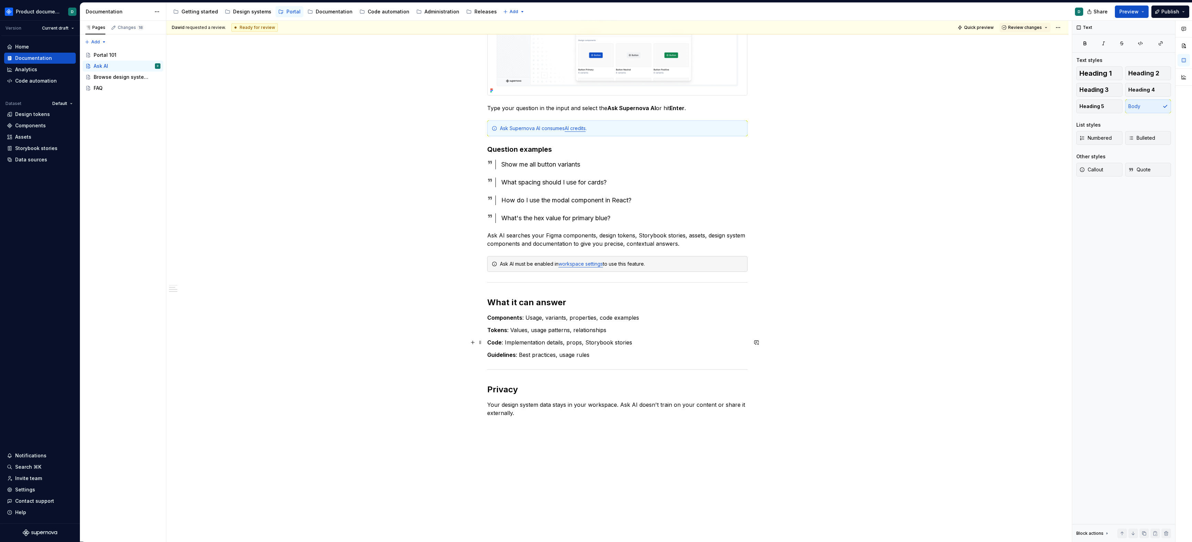
click at [618, 342] on p "Code : Implementation details, props, Storybook stories" at bounding box center [617, 342] width 260 height 8
click at [619, 349] on div "You can ask AI about any entity you have in your design system and get instant …" at bounding box center [617, 40] width 260 height 754
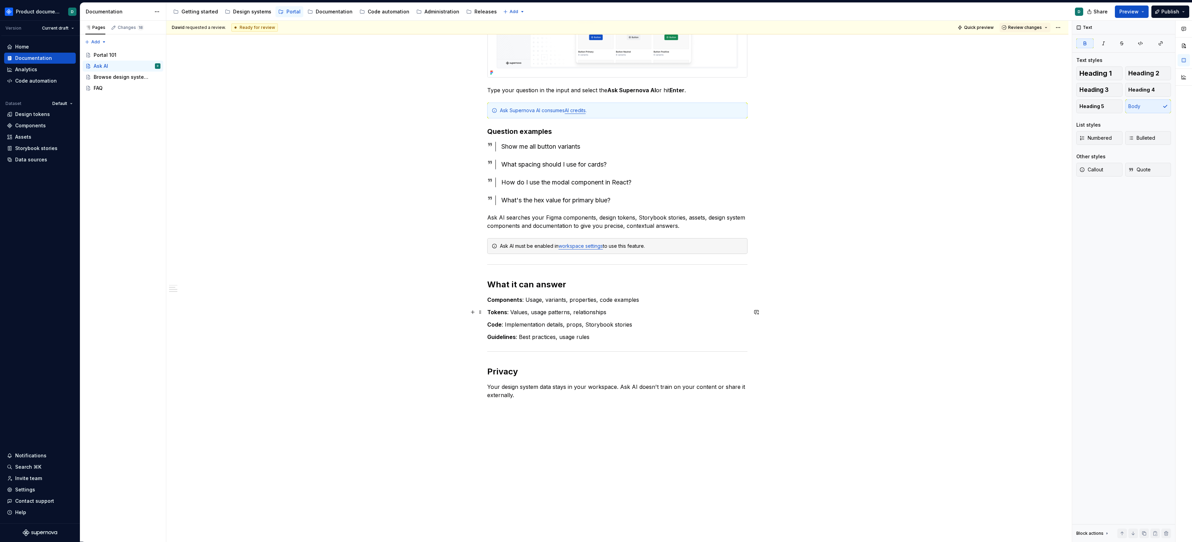
scroll to position [498, 0]
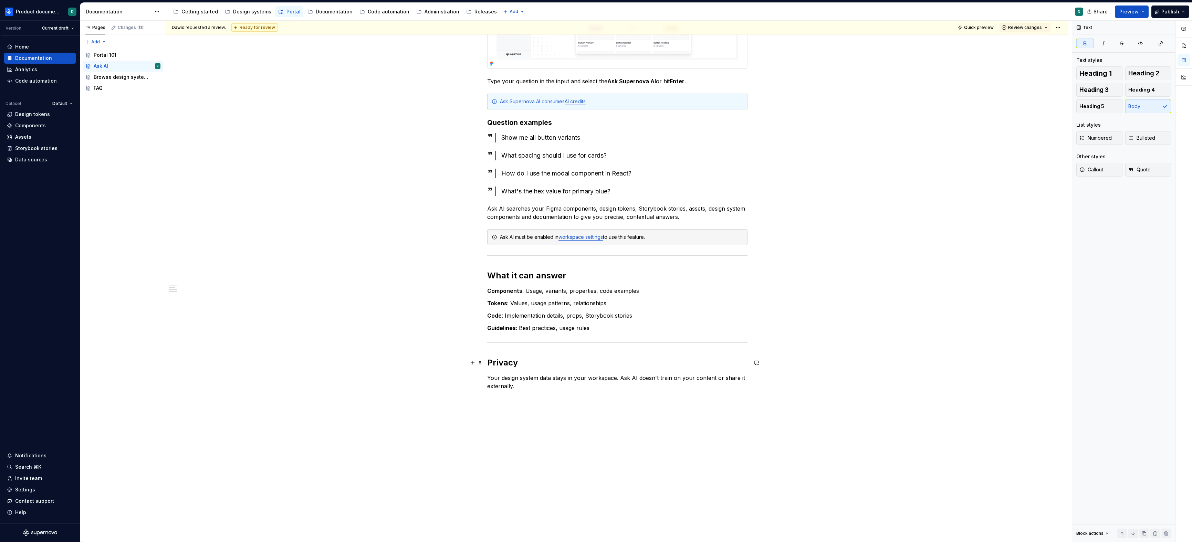
click at [526, 360] on h2 "Privacy" at bounding box center [617, 362] width 260 height 11
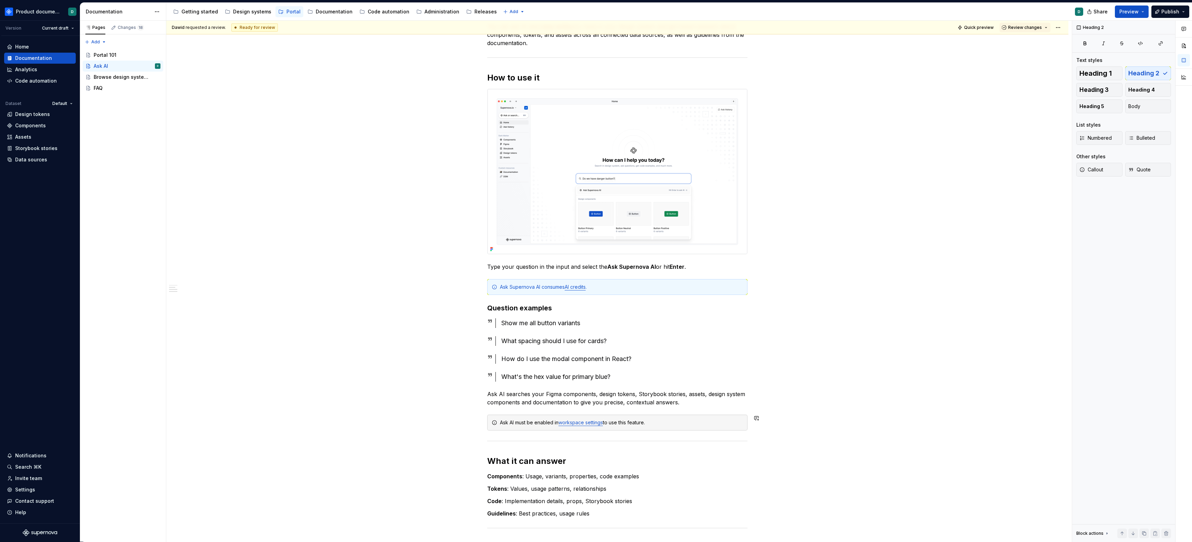
scroll to position [277, 0]
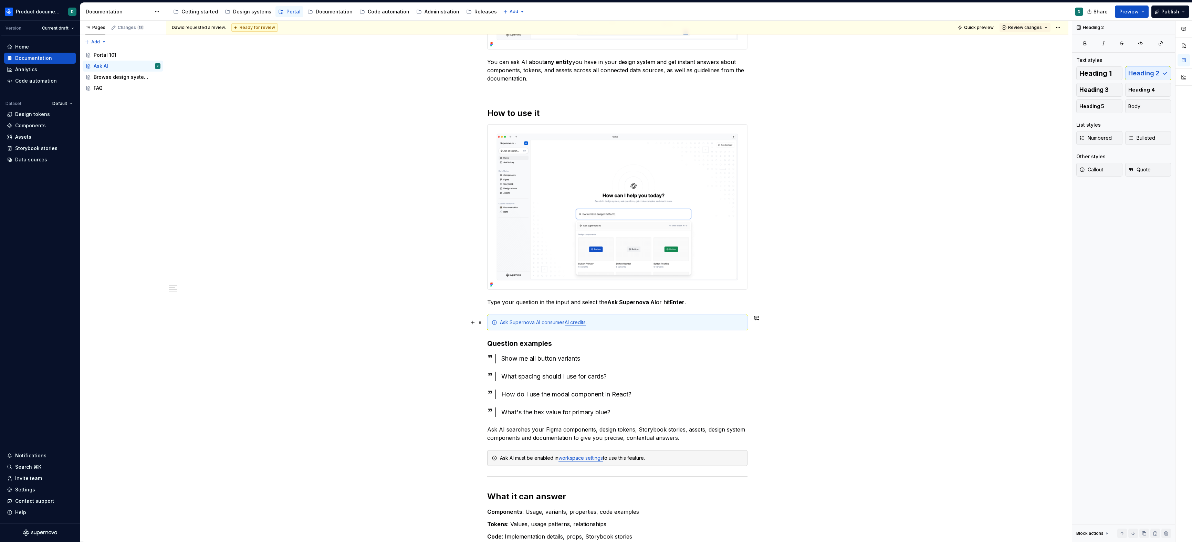
click at [641, 324] on div "Ask Supernova AI consumes AI credits ." at bounding box center [621, 322] width 243 height 7
click at [700, 303] on p "Type your question in the input and select the Ask Supernova AI or hit Enter ." at bounding box center [617, 302] width 260 height 8
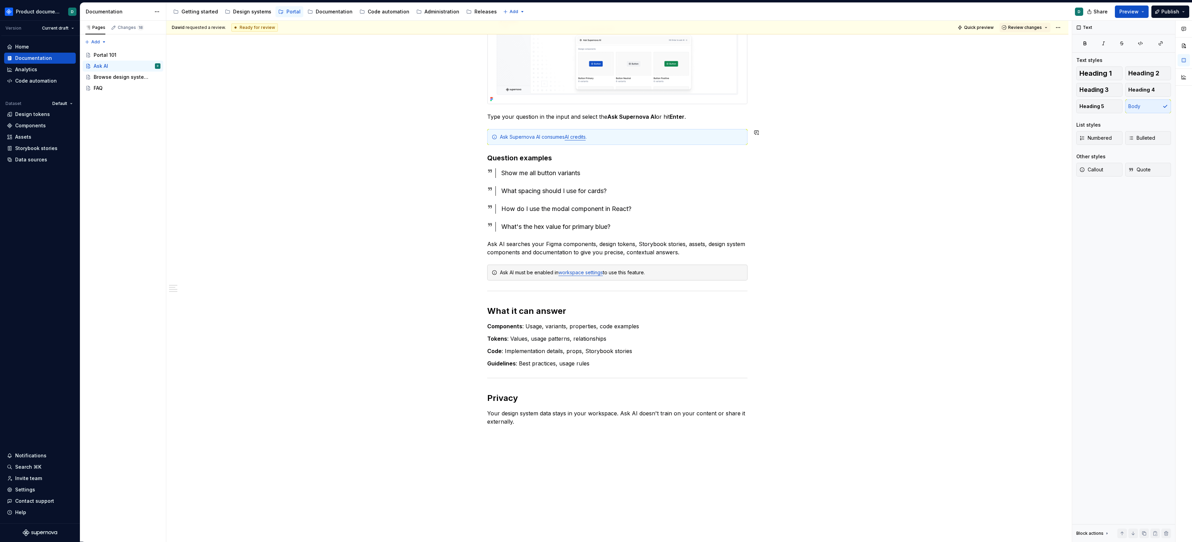
scroll to position [517, 0]
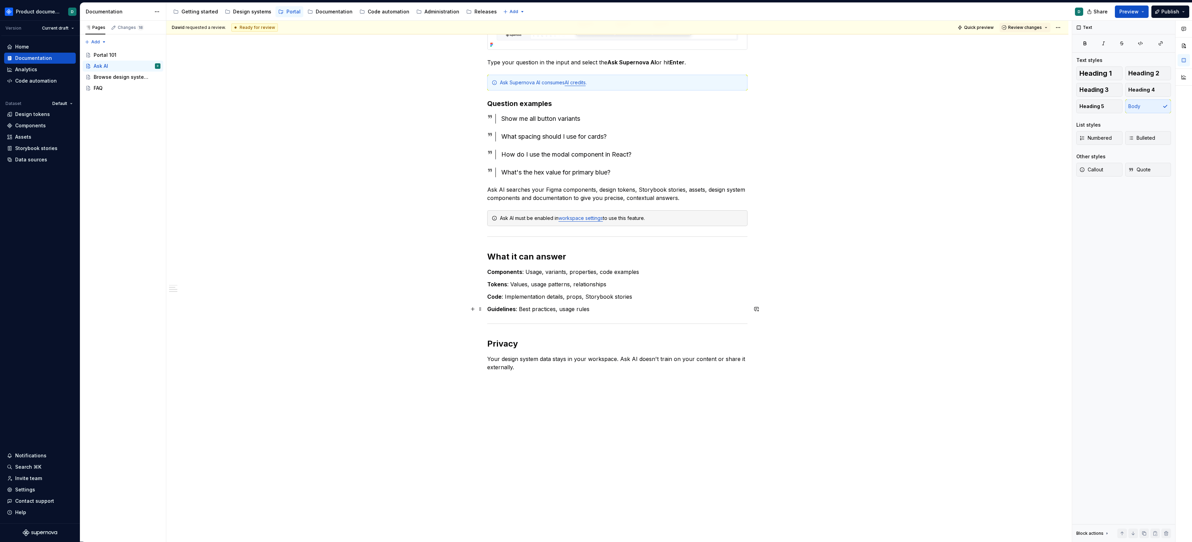
click at [606, 309] on p "Guidelines : Best practices, usage rules" at bounding box center [617, 309] width 260 height 8
click at [106, 75] on div "Browse design system data" at bounding box center [117, 77] width 46 height 7
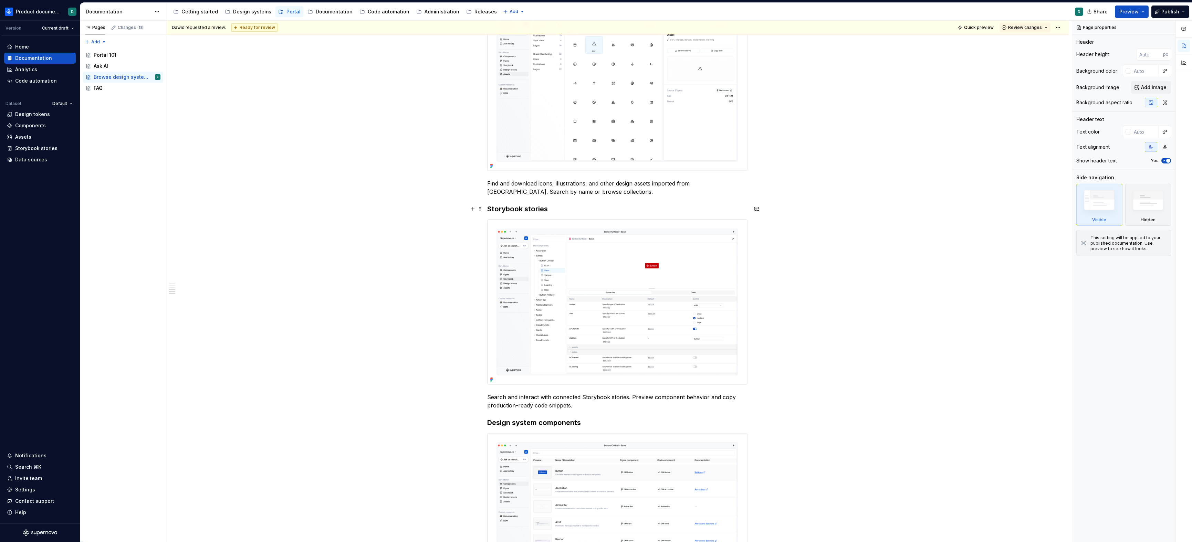
scroll to position [716, 0]
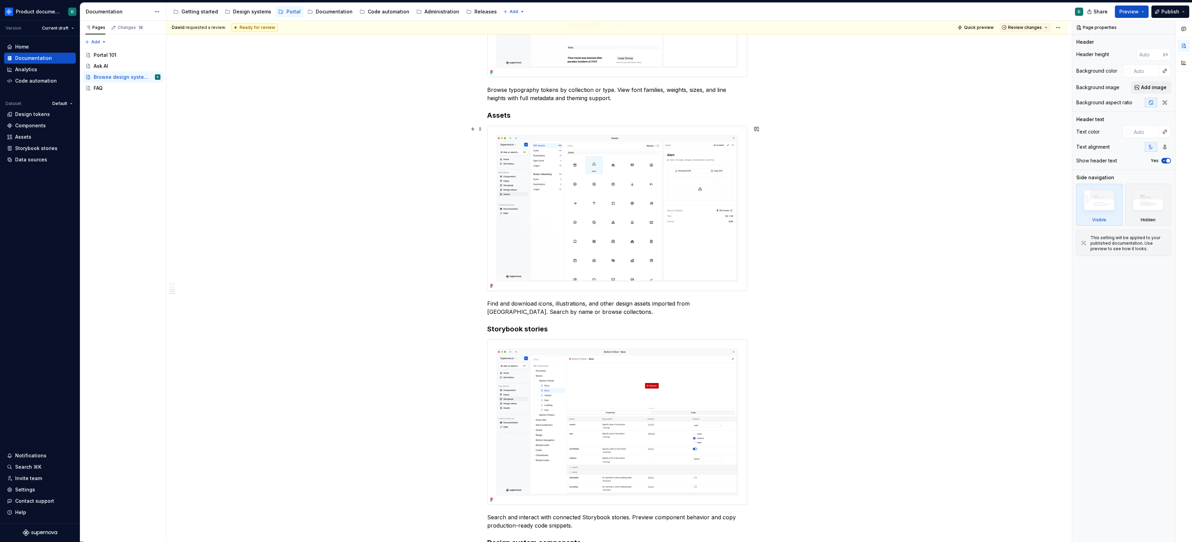
click at [592, 191] on img at bounding box center [617, 208] width 260 height 165
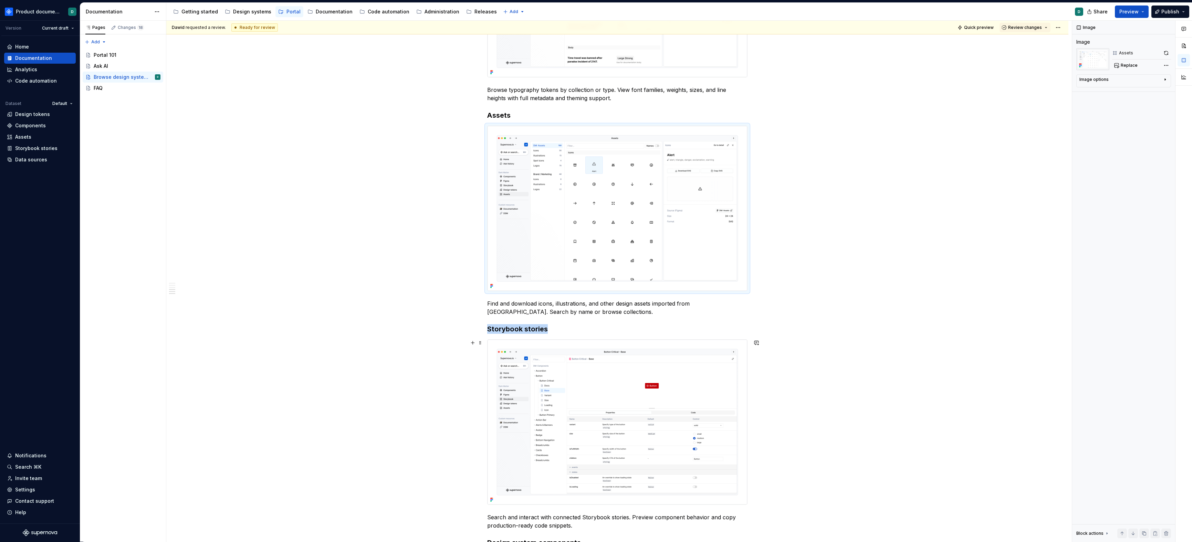
click at [634, 379] on img at bounding box center [617, 422] width 260 height 165
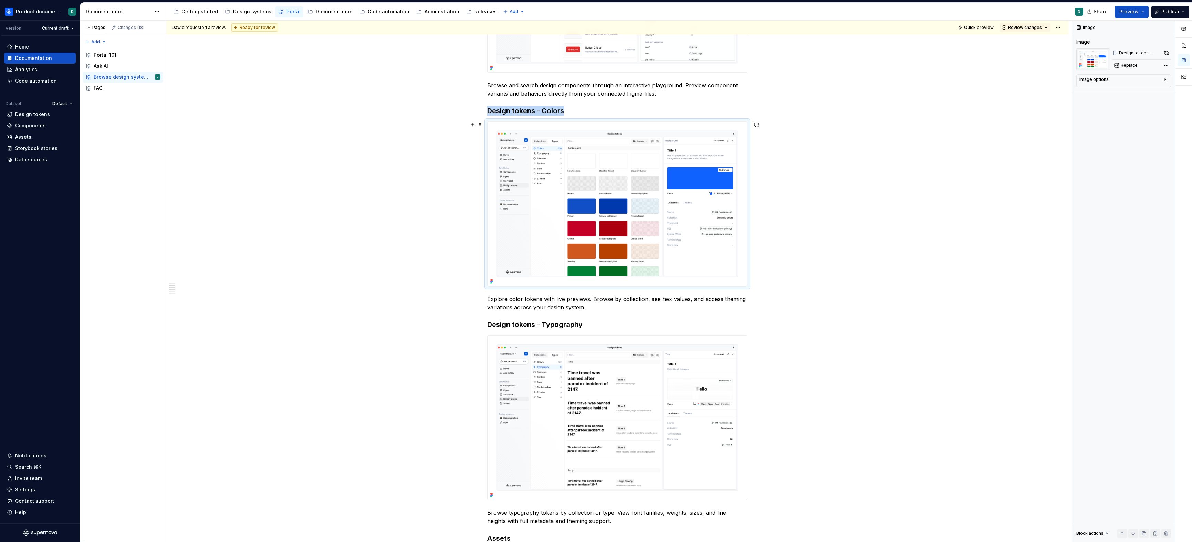
click at [687, 267] on img at bounding box center [617, 204] width 260 height 165
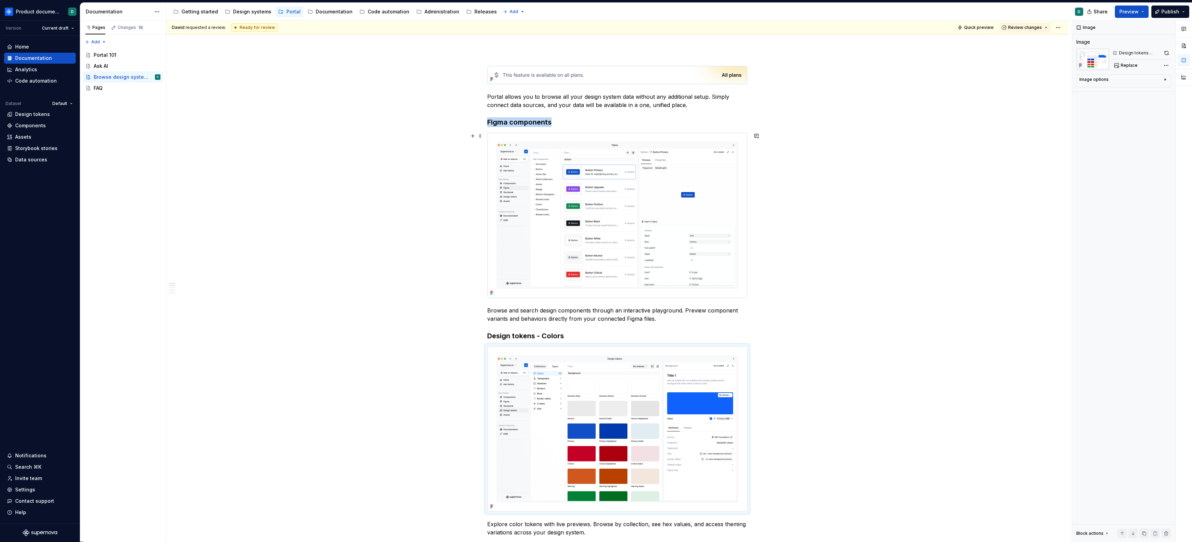
click at [683, 269] on img at bounding box center [617, 215] width 260 height 165
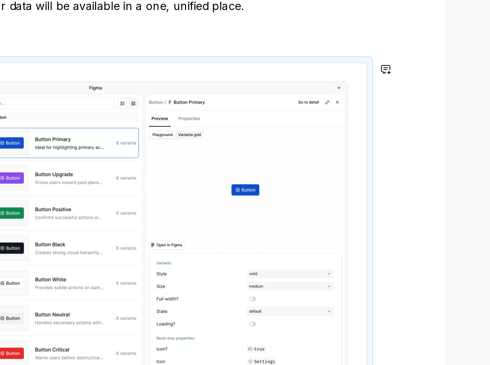
scroll to position [0, 0]
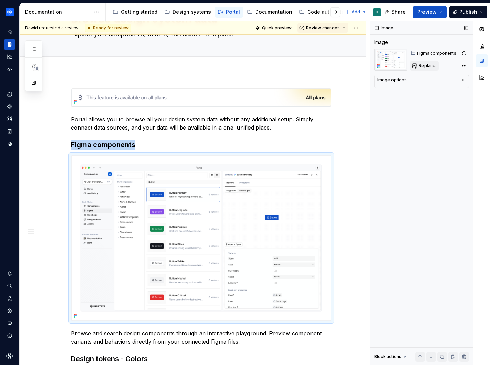
click at [413, 69] on button "Replace" at bounding box center [424, 66] width 29 height 10
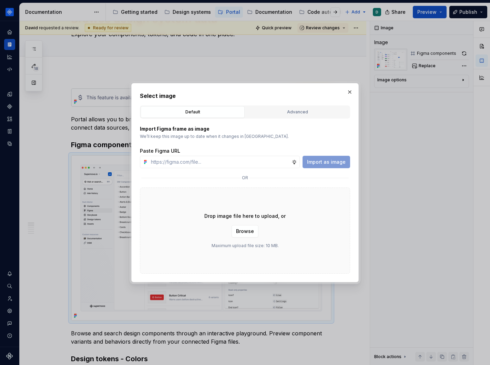
type textarea "*"
type input "[URL][DOMAIN_NAME]"
type textarea "*"
type input "[URL][DOMAIN_NAME]"
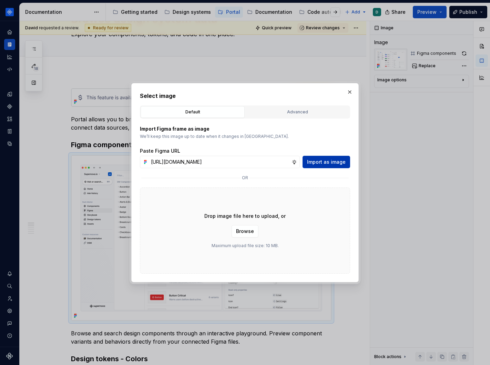
scroll to position [0, 0]
click at [325, 161] on span "Import as image" at bounding box center [326, 161] width 39 height 7
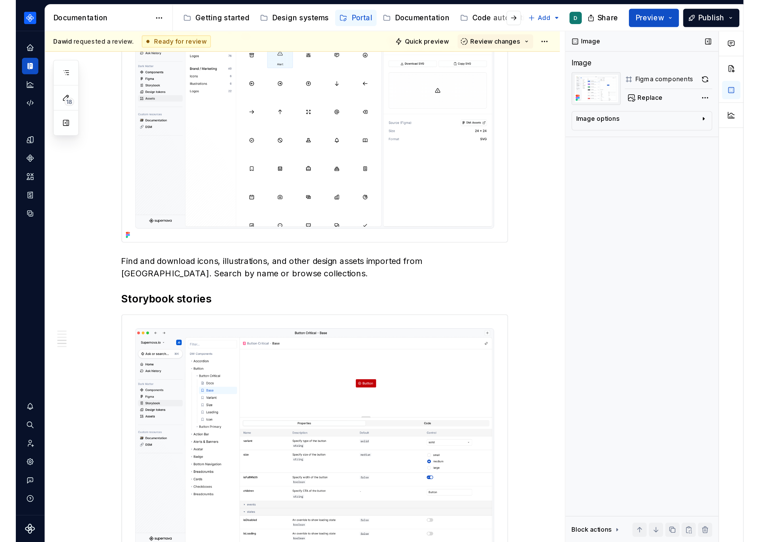
scroll to position [750, 0]
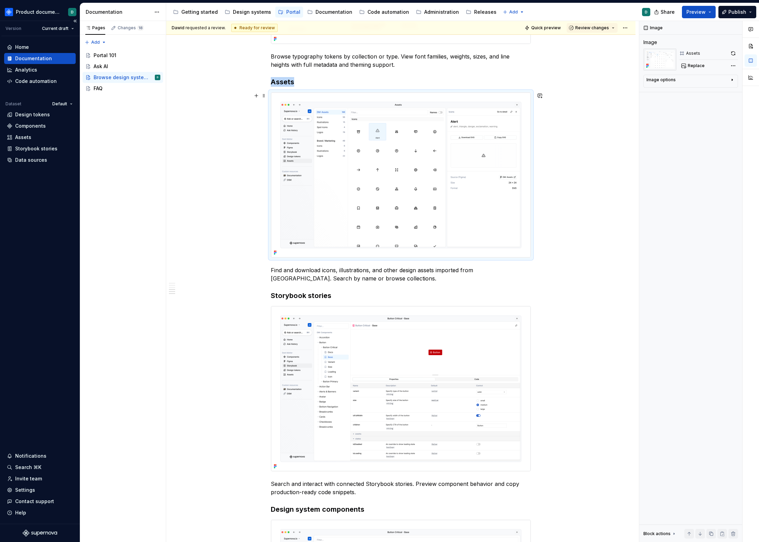
click at [397, 227] on img at bounding box center [401, 175] width 260 height 165
click at [683, 69] on button "Replace" at bounding box center [694, 66] width 29 height 10
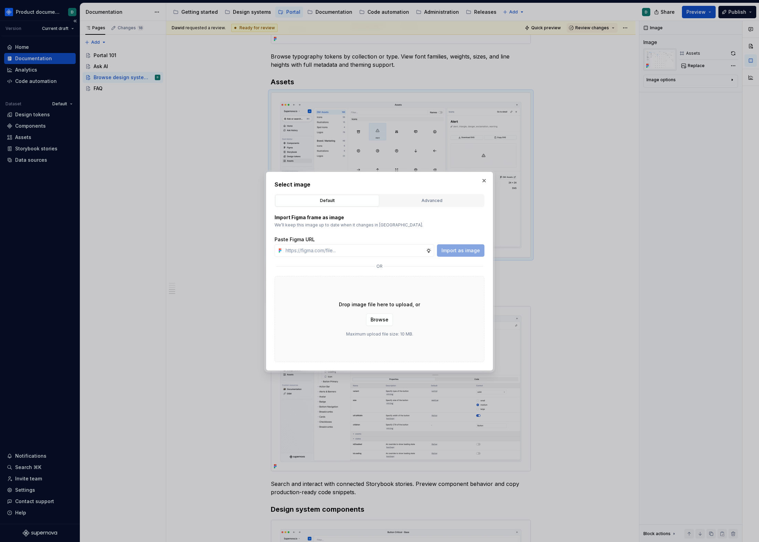
type textarea "*"
type input "[URL][DOMAIN_NAME]"
click at [463, 251] on span "Import as image" at bounding box center [461, 250] width 39 height 7
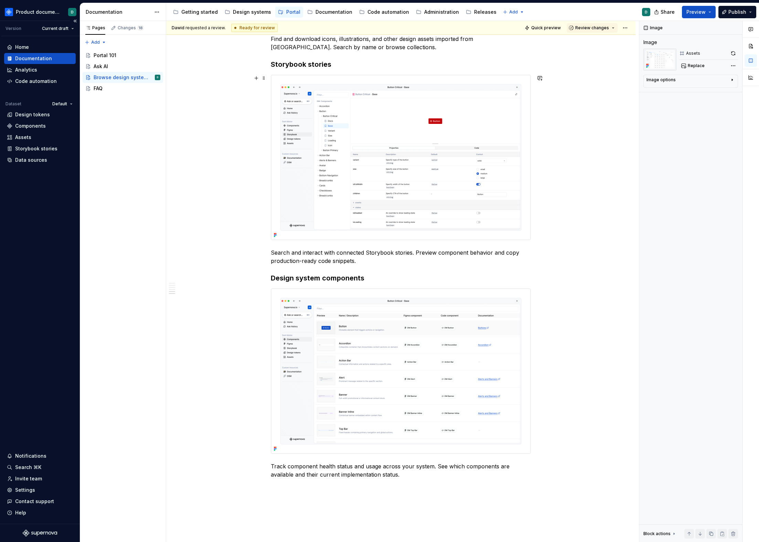
scroll to position [1052, 0]
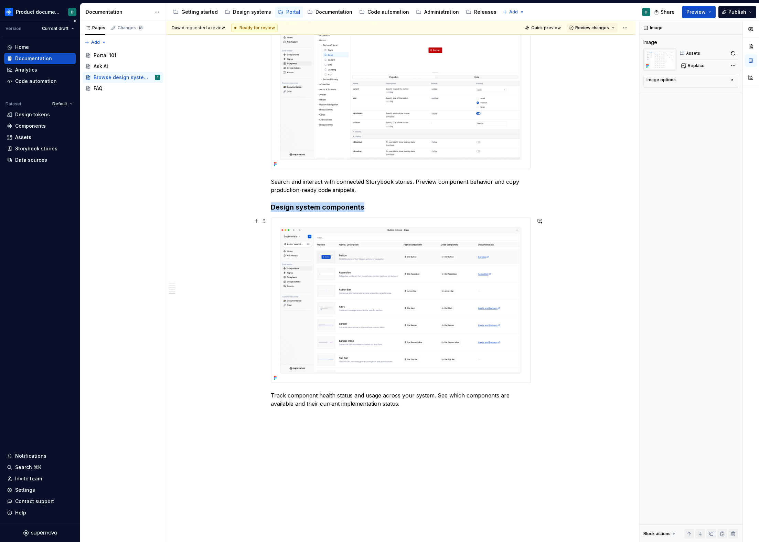
click at [355, 260] on img at bounding box center [401, 300] width 260 height 165
click at [687, 63] on button "Replace" at bounding box center [694, 66] width 29 height 10
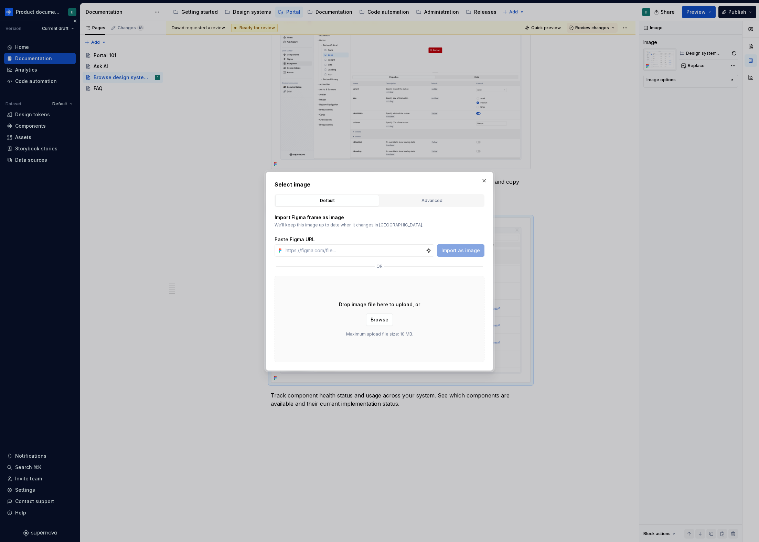
type textarea "*"
type input "[URL][DOMAIN_NAME]"
type textarea "*"
type input "[URL][DOMAIN_NAME]"
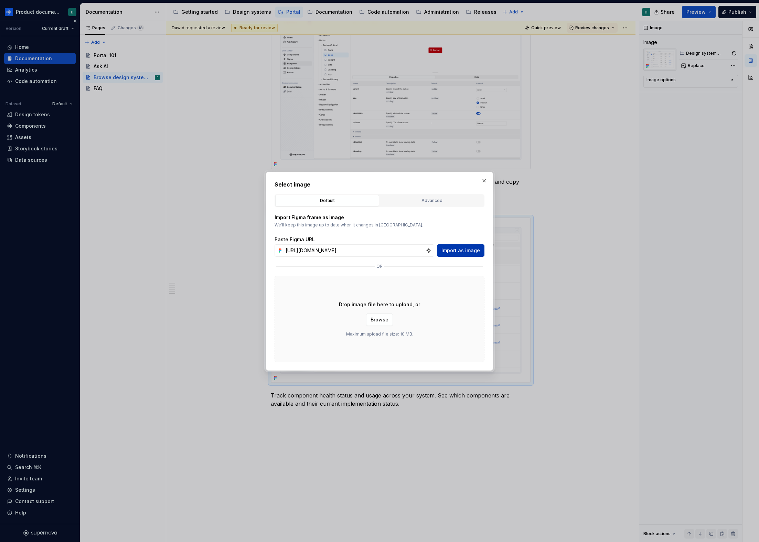
scroll to position [0, 0]
click at [461, 249] on span "Import as image" at bounding box center [461, 250] width 39 height 7
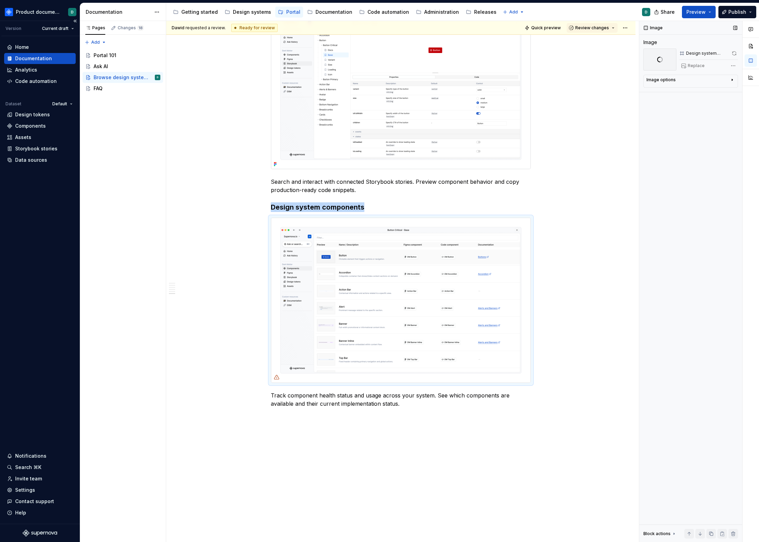
click at [717, 80] on div "Image options" at bounding box center [688, 81] width 83 height 8
click at [717, 80] on div "Image options" at bounding box center [688, 80] width 83 height 6
click at [717, 80] on div "Image options" at bounding box center [688, 81] width 83 height 8
click at [717, 80] on div "Image options" at bounding box center [688, 80] width 83 height 6
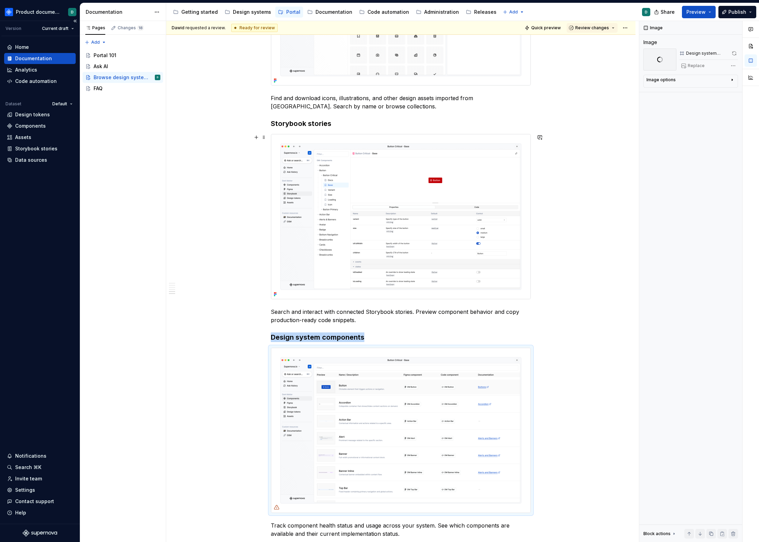
scroll to position [1089, 0]
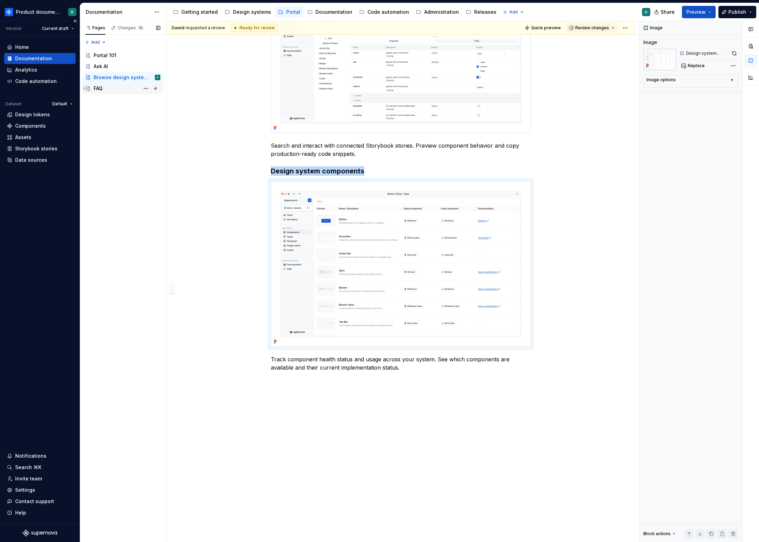
click at [109, 91] on div "FAQ" at bounding box center [127, 89] width 67 height 10
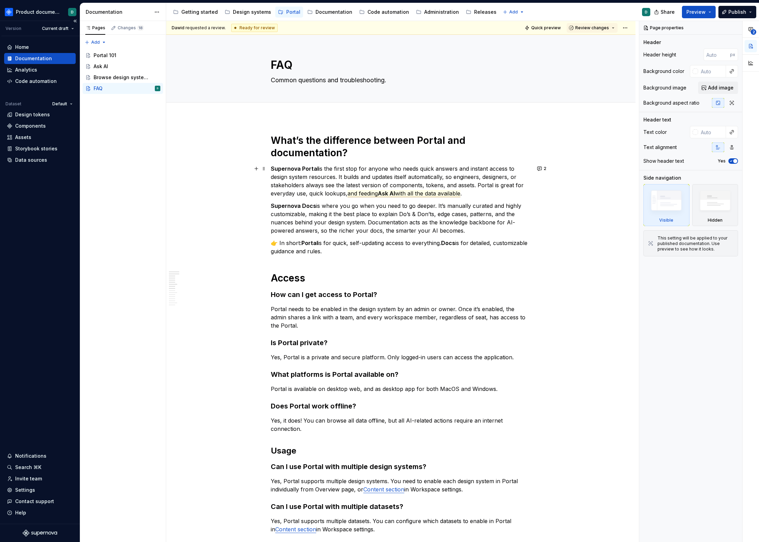
click at [395, 196] on span "Ask AI" at bounding box center [386, 193] width 17 height 7
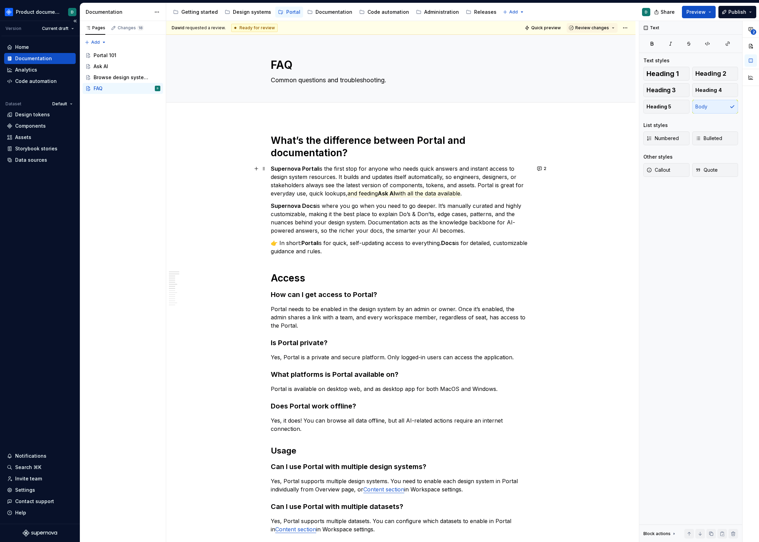
click at [479, 192] on p "Supernova Portal is the first stop for anyone who needs quick answers and insta…" at bounding box center [401, 181] width 260 height 33
type textarea "*"
click at [132, 24] on div "Changes 18" at bounding box center [127, 28] width 39 height 10
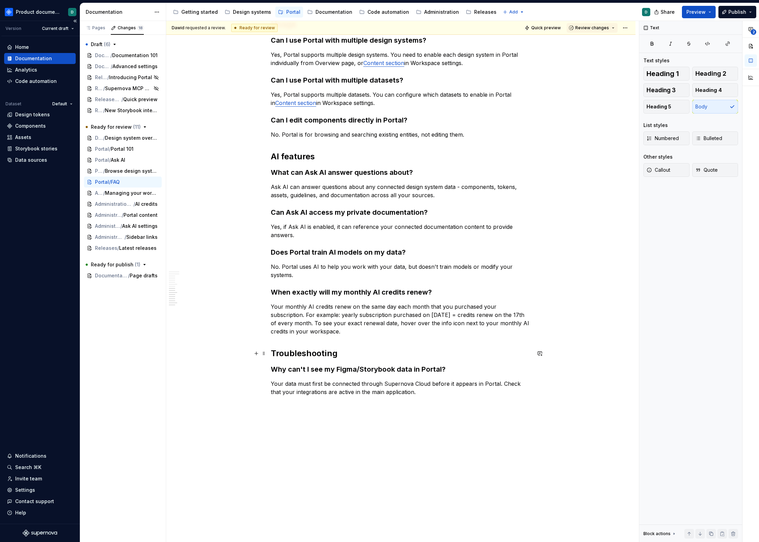
scroll to position [463, 0]
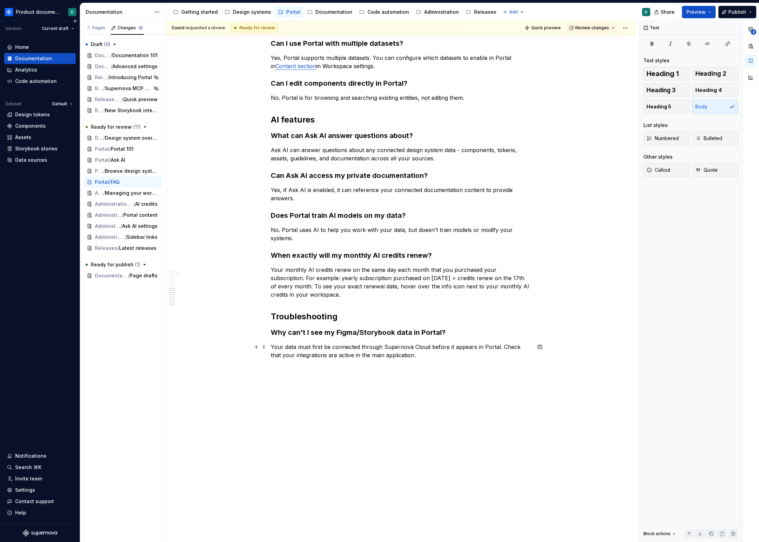
click at [433, 354] on p "Your data must first be connected through Supernova Cloud before it appears in …" at bounding box center [401, 351] width 260 height 17
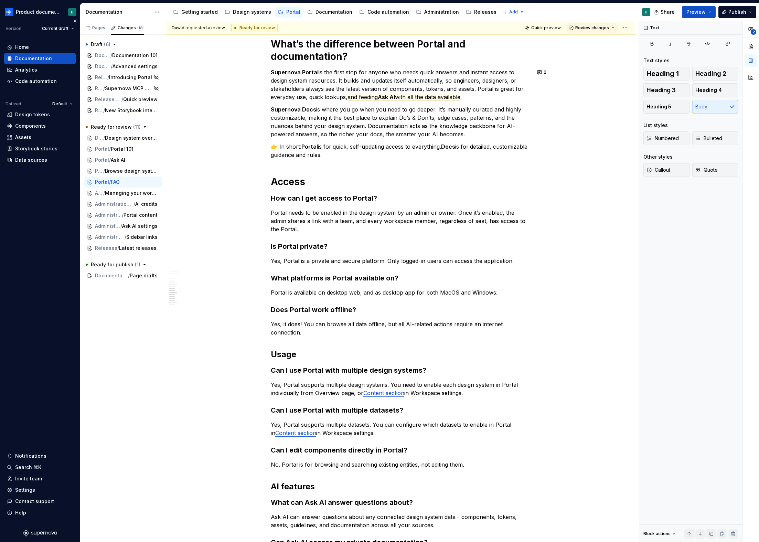
scroll to position [0, 0]
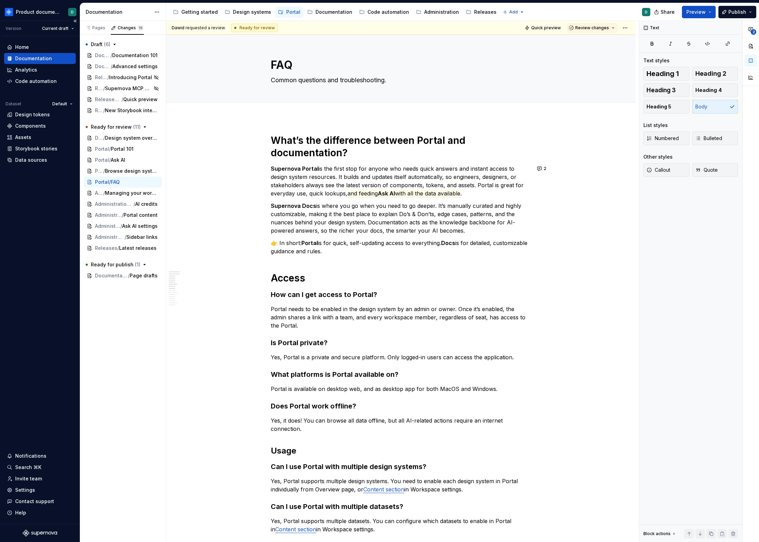
type textarea "*"
